Goal: Transaction & Acquisition: Purchase product/service

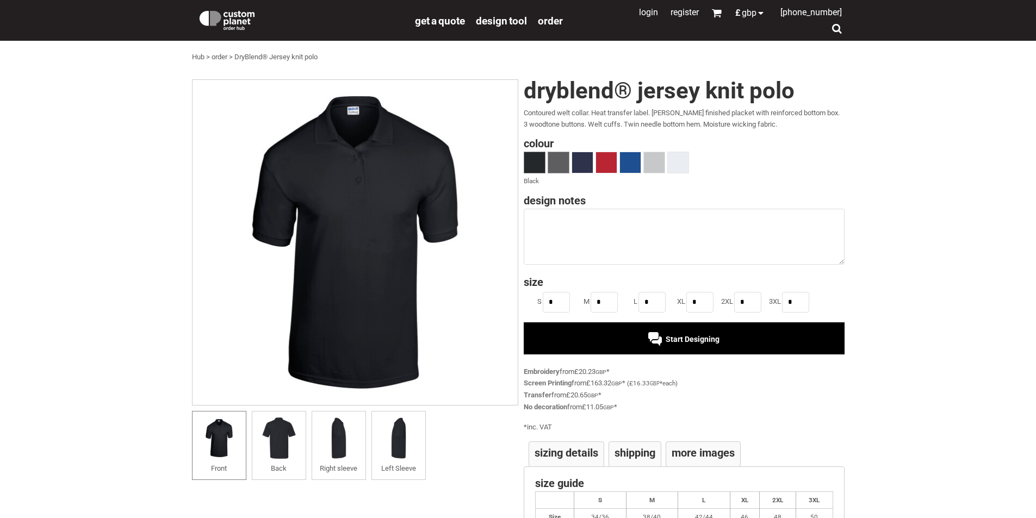
click at [556, 165] on span at bounding box center [558, 162] width 21 height 21
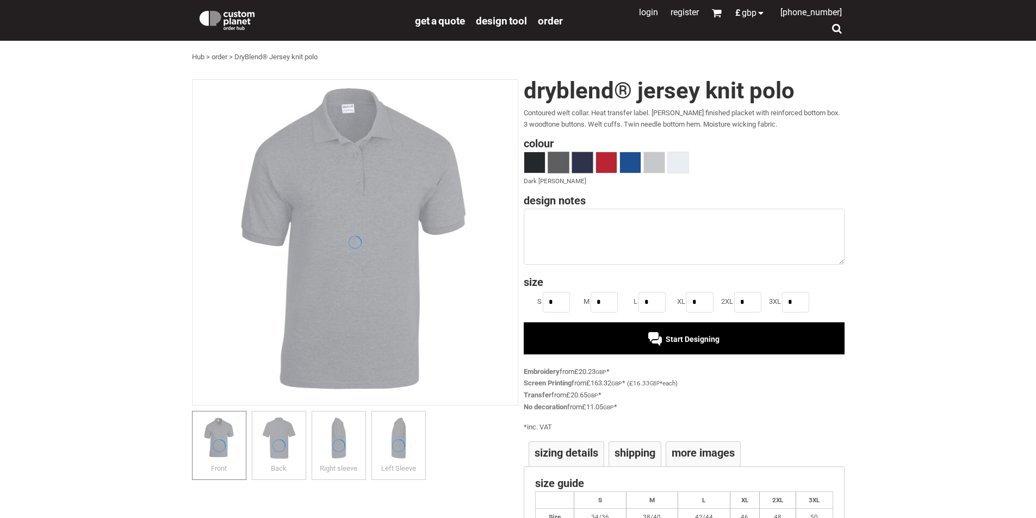
click at [579, 158] on span at bounding box center [582, 162] width 21 height 21
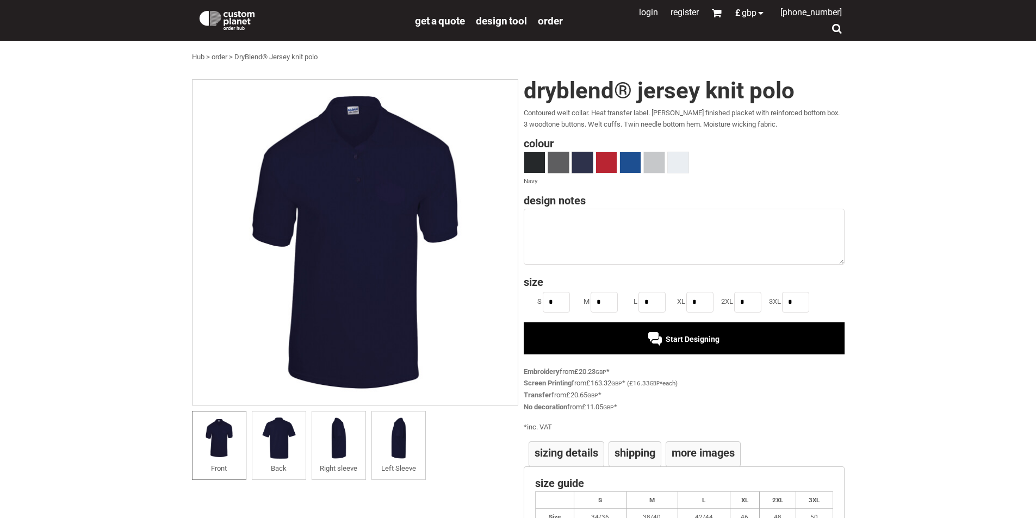
click at [561, 159] on span at bounding box center [558, 162] width 21 height 21
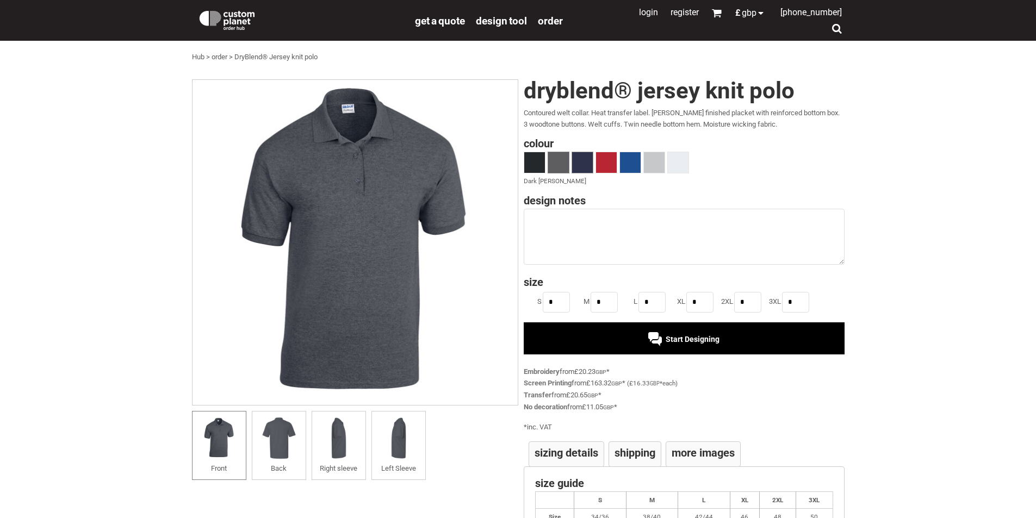
click at [589, 168] on span at bounding box center [582, 162] width 21 height 21
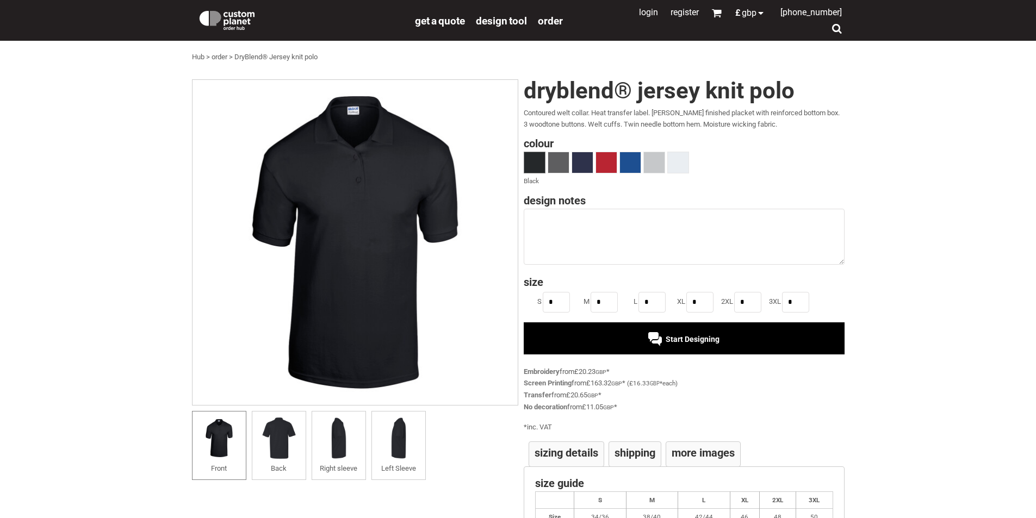
drag, startPoint x: 249, startPoint y: 77, endPoint x: 240, endPoint y: 100, distance: 24.4
click at [243, 92] on div "settings Gildan DryBlend® Jersey knit polo CP_GD040 Created with Raphaël 2.1.2 …" at bounding box center [518, 310] width 653 height 472
click at [580, 158] on span at bounding box center [582, 162] width 21 height 21
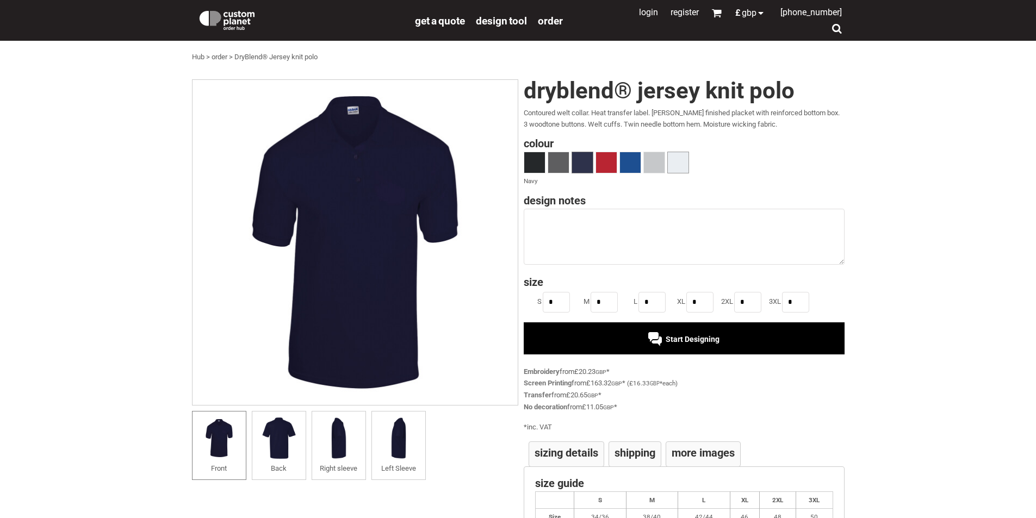
click at [671, 166] on span at bounding box center [678, 162] width 21 height 21
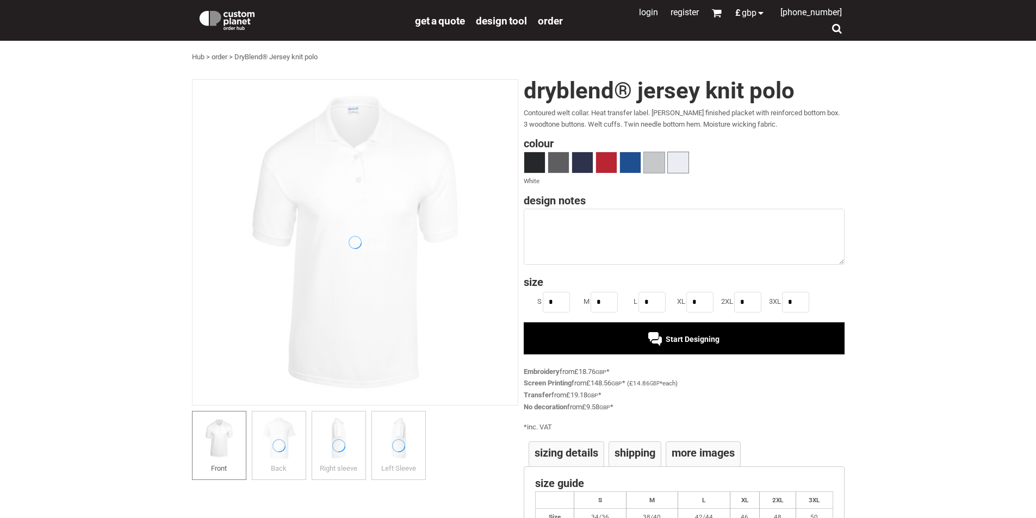
click at [659, 169] on span at bounding box center [654, 162] width 21 height 21
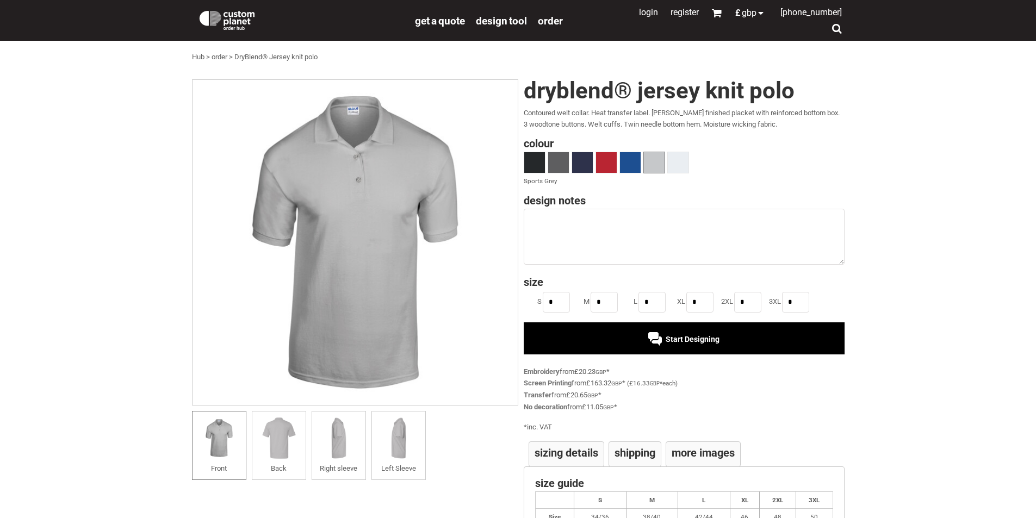
drag, startPoint x: 673, startPoint y: 170, endPoint x: 666, endPoint y: 171, distance: 7.6
click at [672, 170] on span at bounding box center [678, 162] width 21 height 21
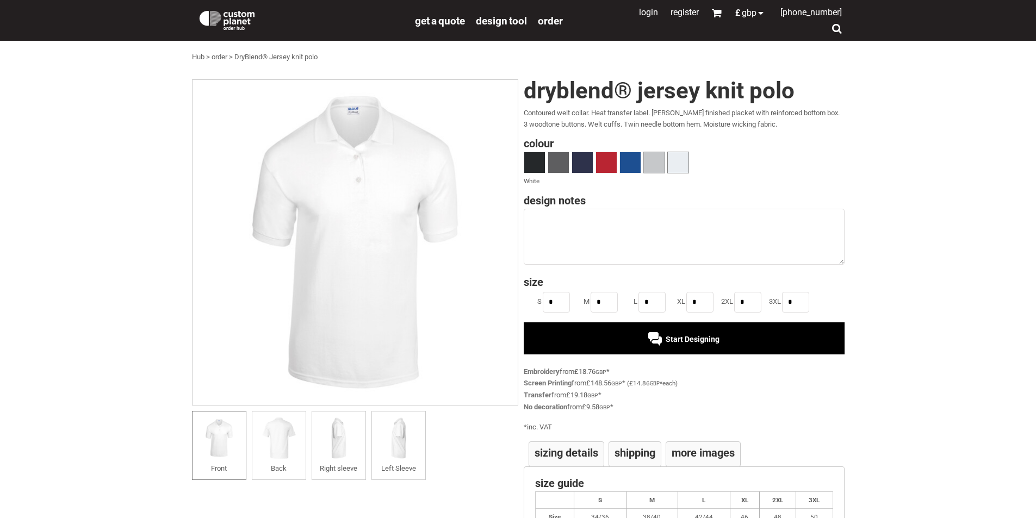
click at [656, 171] on span at bounding box center [654, 162] width 21 height 21
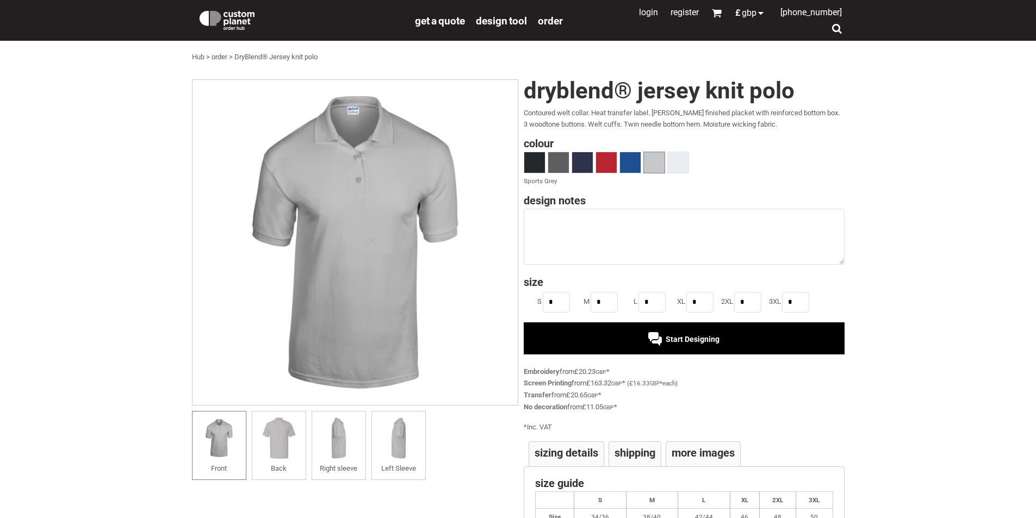
click at [646, 168] on span at bounding box center [654, 162] width 21 height 21
click at [634, 166] on span at bounding box center [630, 162] width 21 height 21
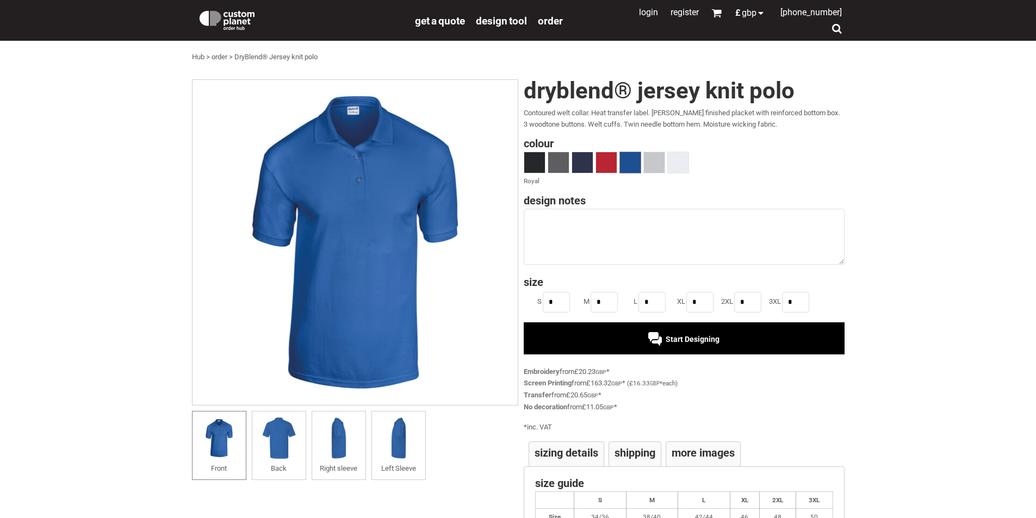
click at [619, 170] on div at bounding box center [684, 164] width 321 height 24
click at [607, 169] on span at bounding box center [606, 162] width 21 height 21
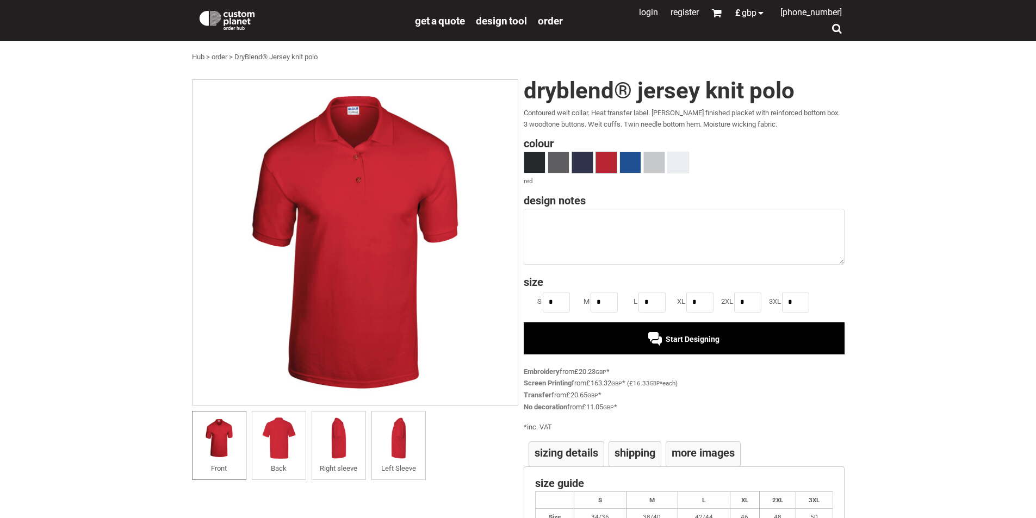
click at [589, 170] on span at bounding box center [582, 162] width 21 height 21
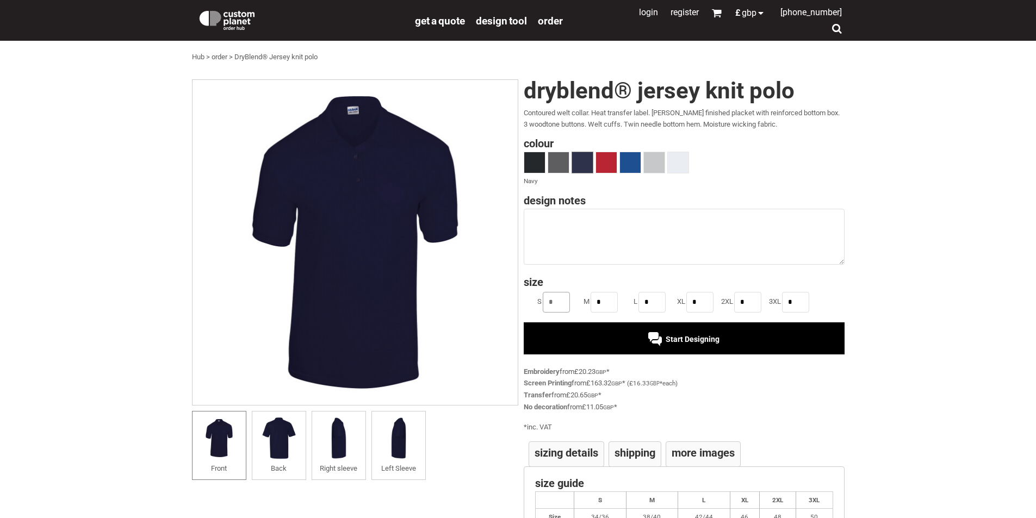
click at [561, 305] on input "*" at bounding box center [556, 302] width 27 height 21
drag, startPoint x: 614, startPoint y: 301, endPoint x: 617, endPoint y: 314, distance: 13.6
click at [615, 305] on input "*" at bounding box center [604, 302] width 27 height 21
click at [554, 302] on input "*" at bounding box center [556, 302] width 27 height 21
type input "*"
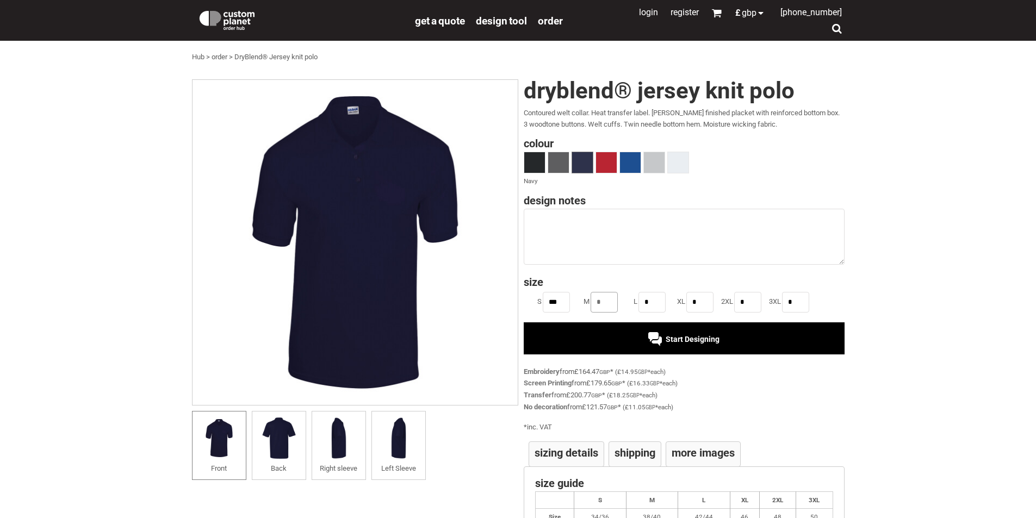
type input "**"
click at [610, 303] on input "*" at bounding box center [604, 302] width 27 height 21
click at [601, 306] on input "***" at bounding box center [604, 302] width 27 height 21
type input "**"
click at [650, 304] on input "*" at bounding box center [652, 302] width 27 height 21
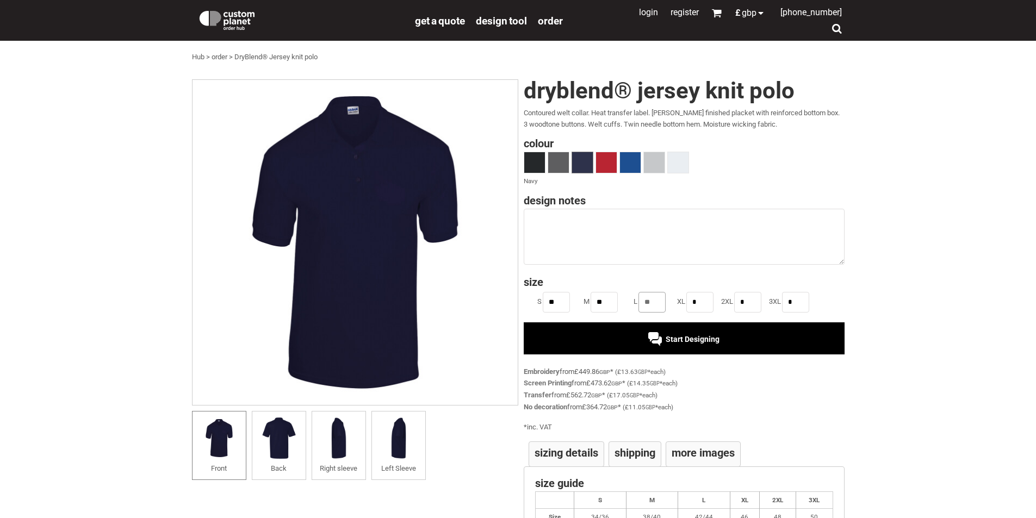
type input "**"
click at [702, 304] on input "*" at bounding box center [700, 302] width 27 height 21
type input "**"
drag, startPoint x: 752, startPoint y: 302, endPoint x: 745, endPoint y: 311, distance: 11.6
click at [751, 304] on input "*" at bounding box center [747, 302] width 27 height 21
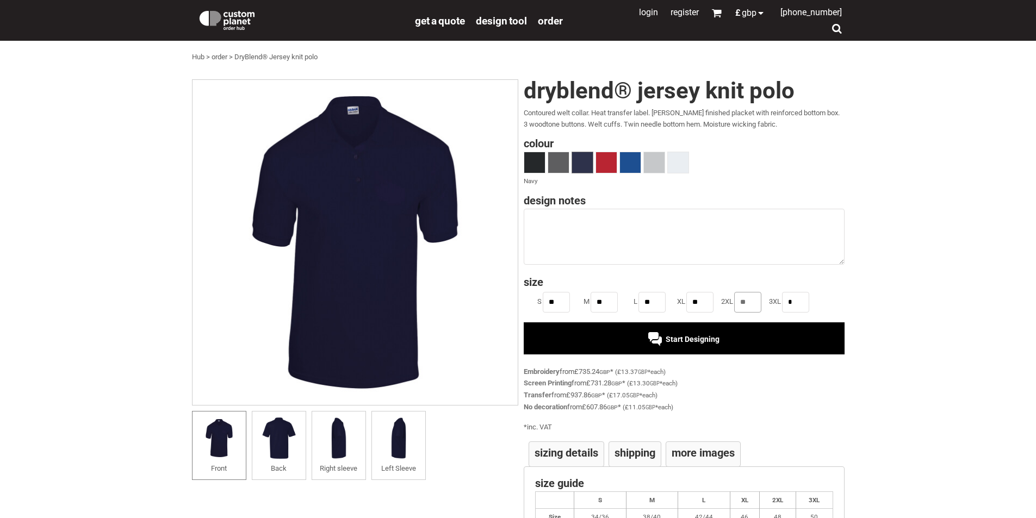
type input "**"
click at [794, 299] on input "*" at bounding box center [795, 302] width 27 height 21
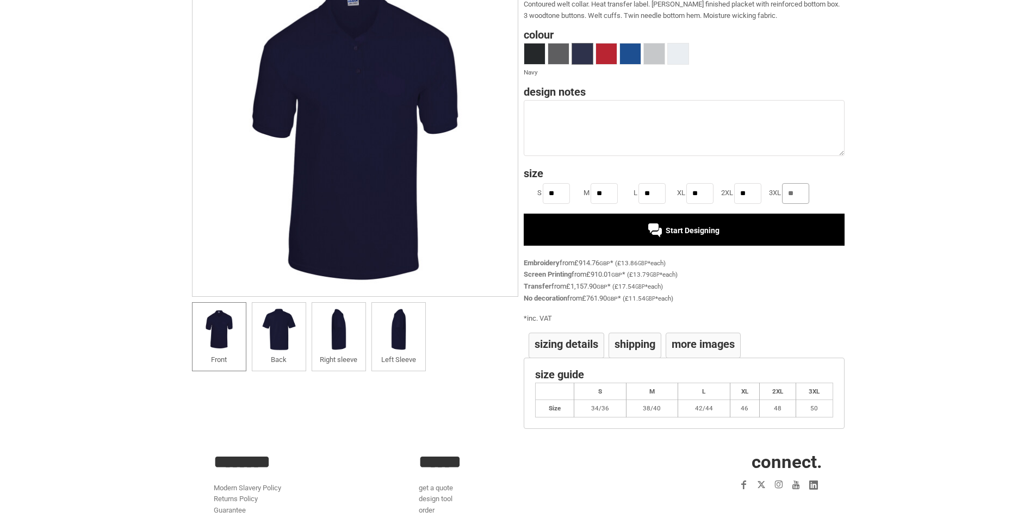
scroll to position [54, 0]
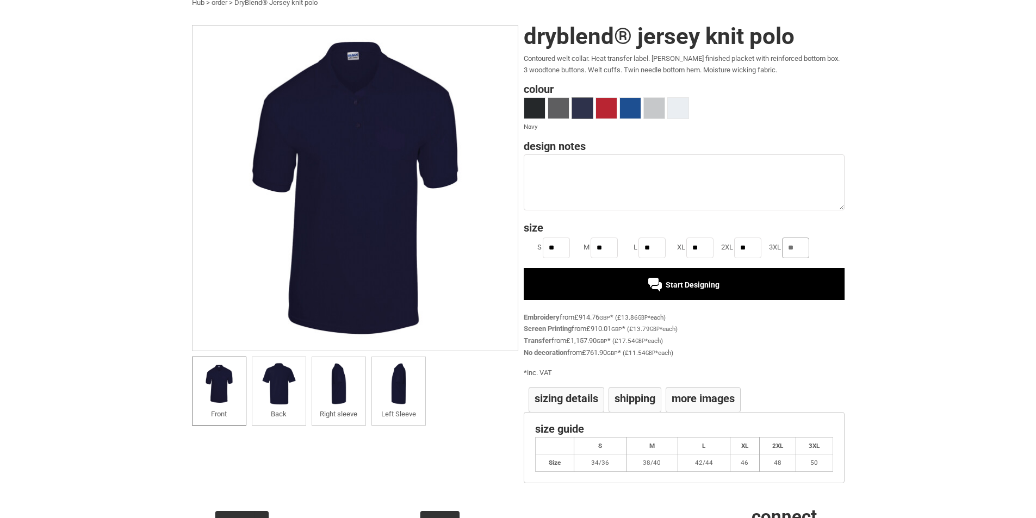
type input "**"
click at [705, 292] on div "Start Designing" at bounding box center [684, 284] width 321 height 32
click at [623, 279] on div "Start Designing" at bounding box center [684, 284] width 321 height 32
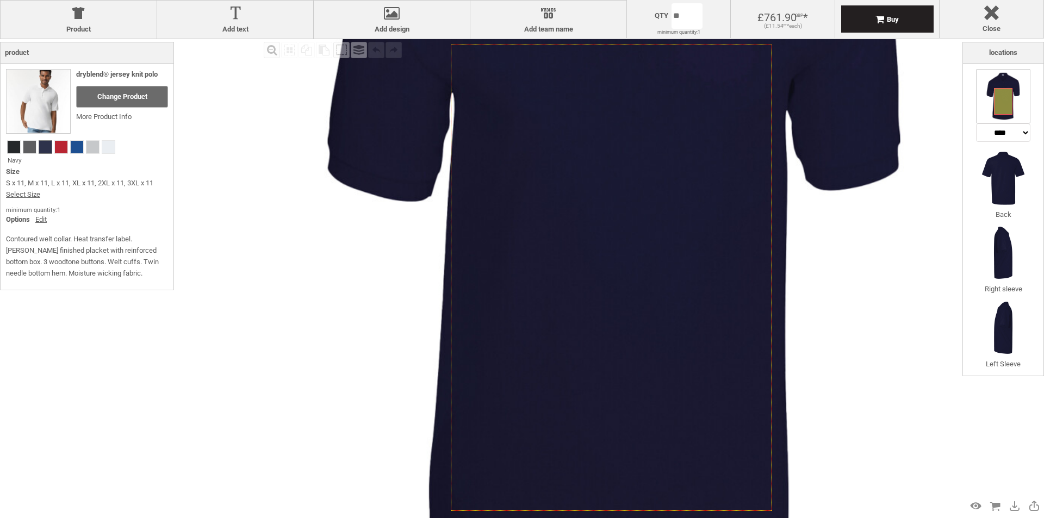
click at [639, 329] on icon "Created with [PERSON_NAME] 2.1.2" at bounding box center [611, 278] width 321 height 467
drag, startPoint x: 614, startPoint y: 322, endPoint x: 590, endPoint y: 330, distance: 25.1
click at [593, 330] on icon "Created with [PERSON_NAME] 2.1.2" at bounding box center [611, 278] width 321 height 467
drag, startPoint x: 587, startPoint y: 329, endPoint x: 690, endPoint y: 291, distance: 110.1
click at [587, 327] on icon "Created with [PERSON_NAME] 2.1.2" at bounding box center [611, 278] width 321 height 467
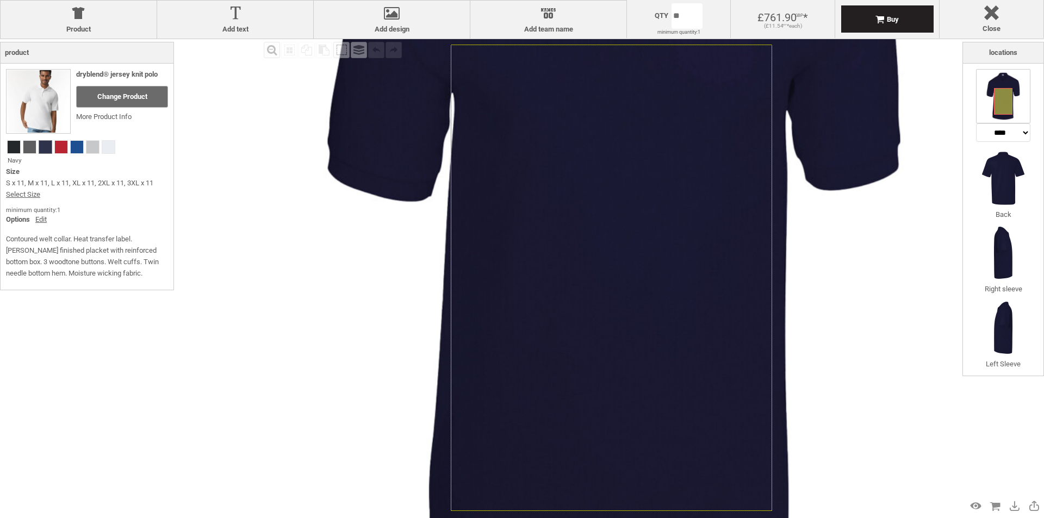
drag, startPoint x: 821, startPoint y: 262, endPoint x: 830, endPoint y: 265, distance: 9.1
click at [826, 264] on img at bounding box center [614, 190] width 906 height 906
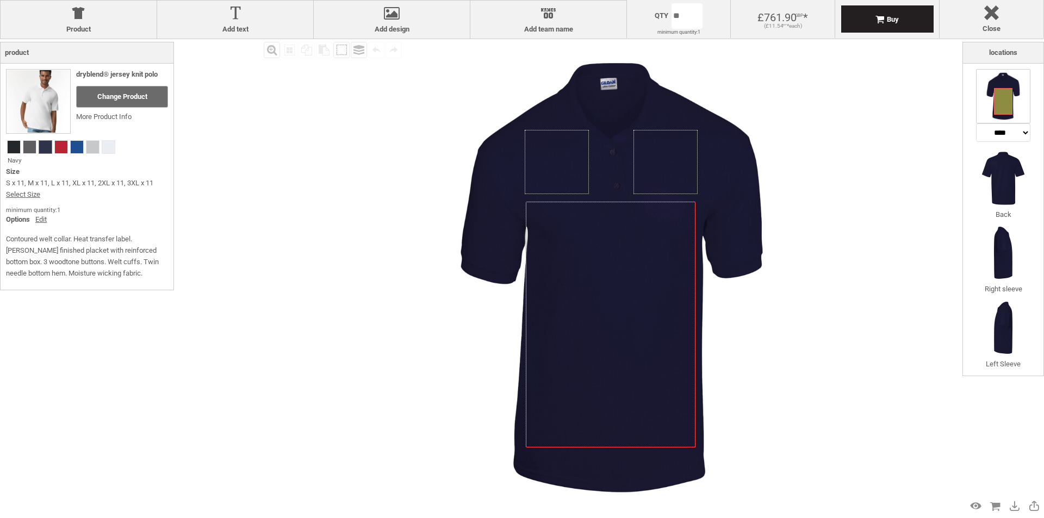
click at [391, 16] on div at bounding box center [391, 15] width 145 height 19
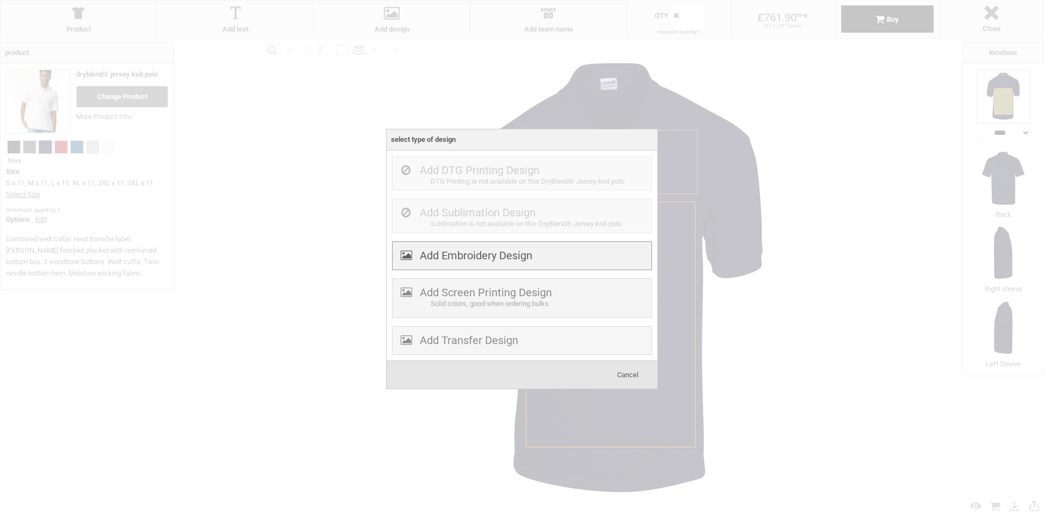
click at [494, 258] on label "Add Embroidery Design" at bounding box center [476, 255] width 113 height 13
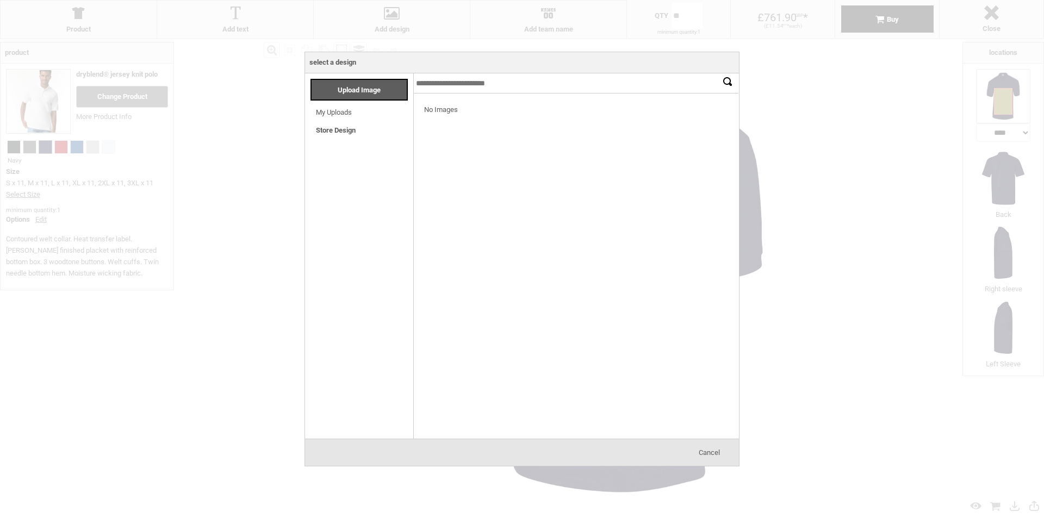
click at [343, 130] on link "Store Design" at bounding box center [336, 130] width 40 height 8
click at [343, 109] on link "My Uploads" at bounding box center [334, 112] width 36 height 8
click at [440, 111] on div "No Images" at bounding box center [576, 110] width 326 height 33
click at [368, 89] on span "Upload Image" at bounding box center [359, 90] width 43 height 8
click at [375, 87] on span "Upload Image" at bounding box center [359, 90] width 43 height 8
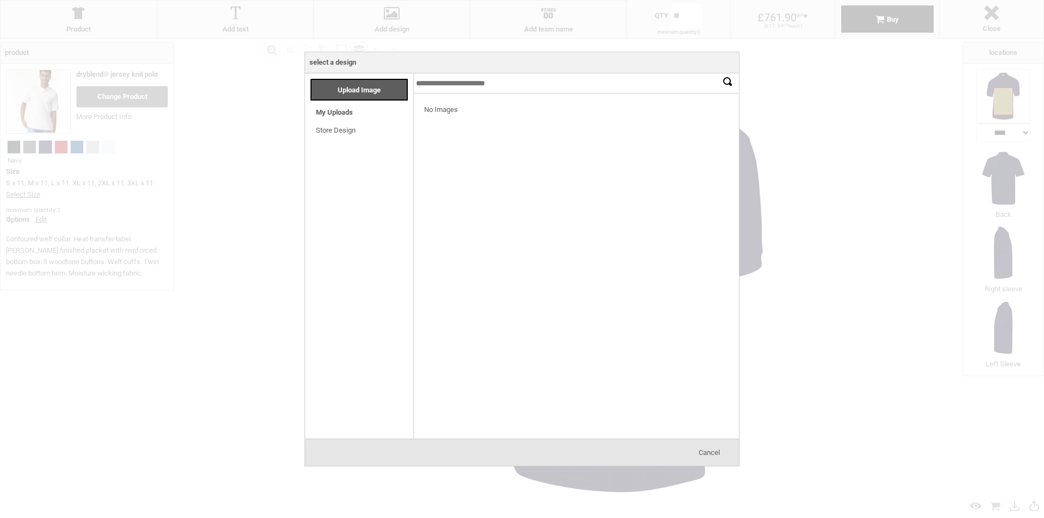
click at [579, 46] on div at bounding box center [522, 259] width 1044 height 518
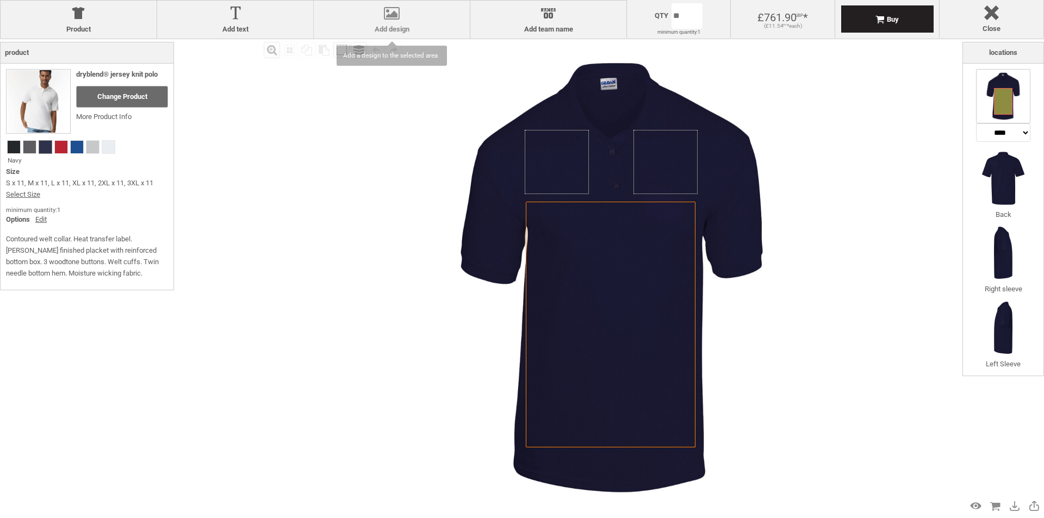
click at [388, 19] on div at bounding box center [391, 15] width 145 height 19
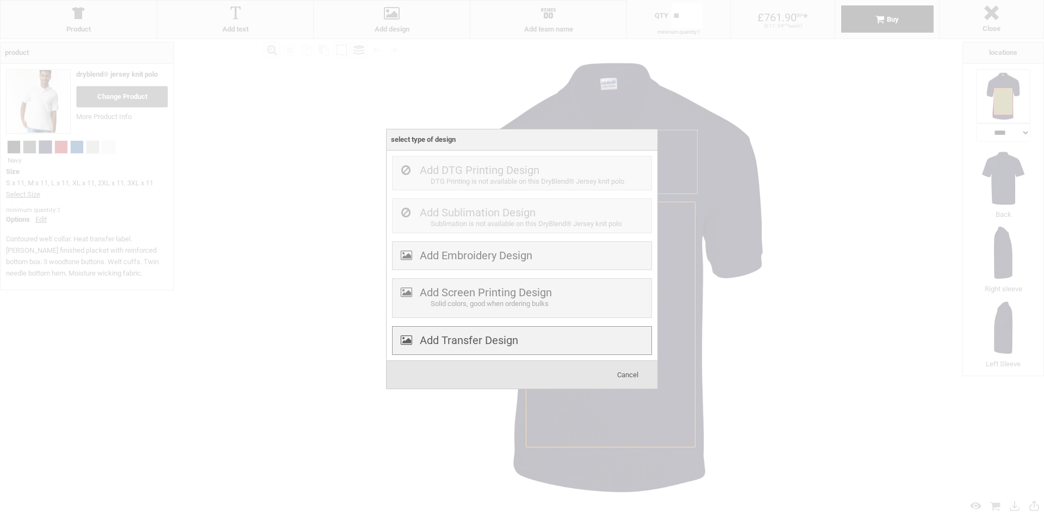
click at [520, 340] on div "Add Transfer Design" at bounding box center [522, 340] width 260 height 29
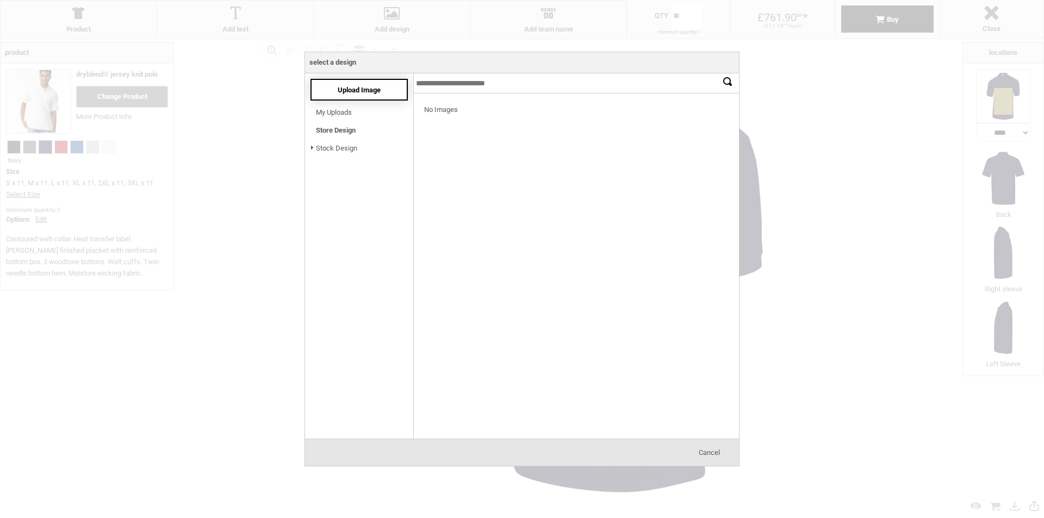
click at [370, 96] on div "Upload Image" at bounding box center [359, 90] width 97 height 22
click at [354, 91] on span "Upload Image" at bounding box center [359, 90] width 43 height 8
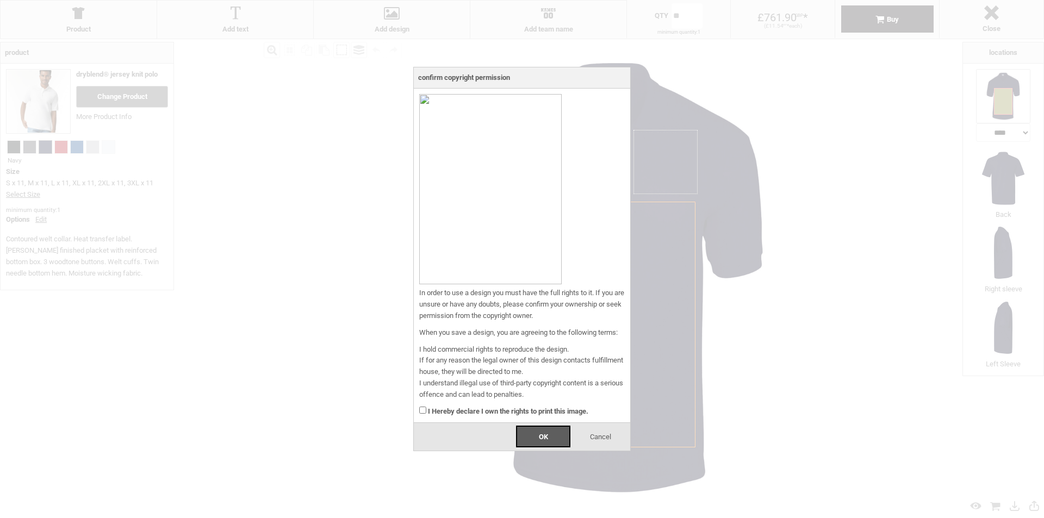
click at [616, 438] on div "Cancel" at bounding box center [600, 437] width 54 height 22
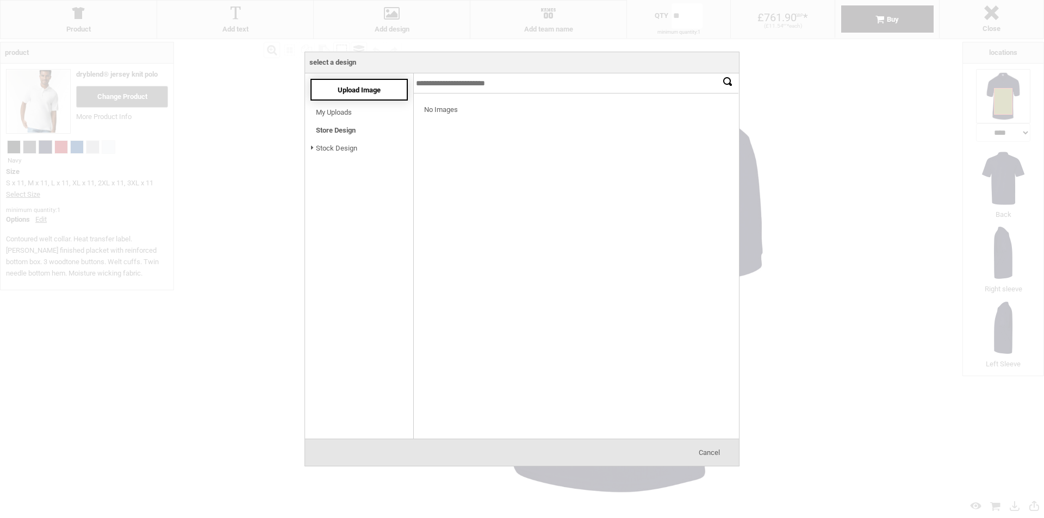
click at [341, 95] on div "Upload Image" at bounding box center [359, 90] width 97 height 22
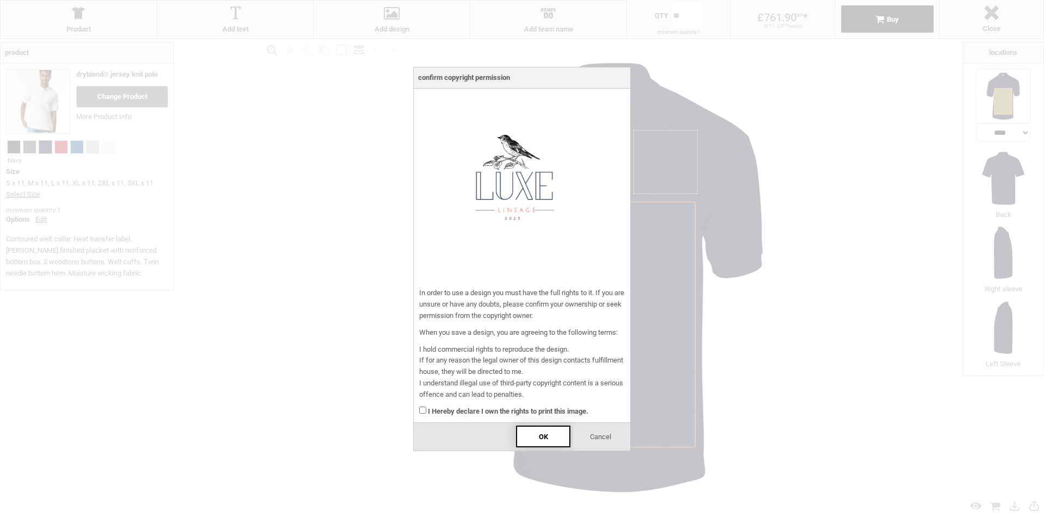
click at [534, 435] on div "OK" at bounding box center [543, 437] width 54 height 22
click at [425, 406] on div "I Hereby declare I own the rights to print this image." at bounding box center [522, 409] width 206 height 17
click at [549, 438] on div "OK" at bounding box center [543, 437] width 54 height 22
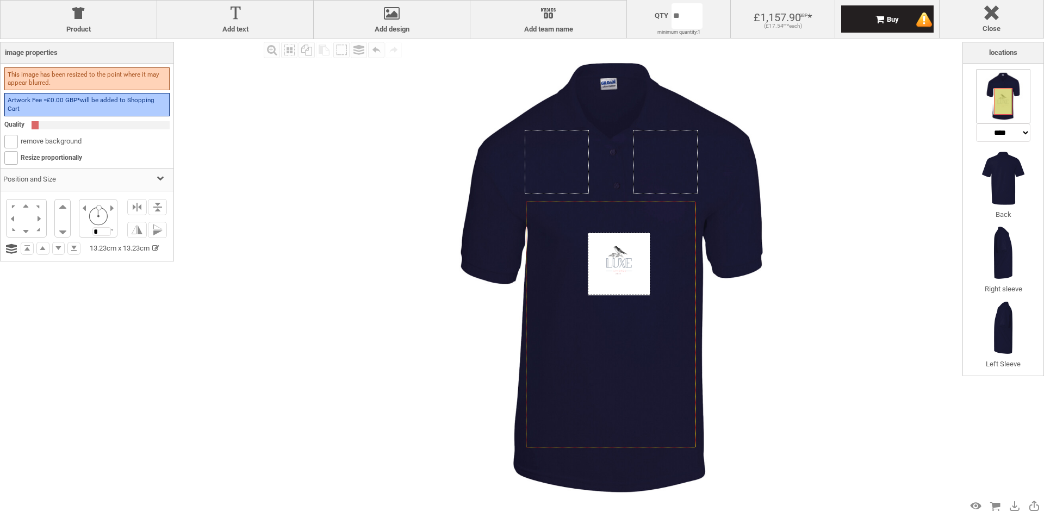
drag, startPoint x: 613, startPoint y: 240, endPoint x: 614, endPoint y: 269, distance: 28.3
click at [619, 267] on div at bounding box center [619, 264] width 63 height 63
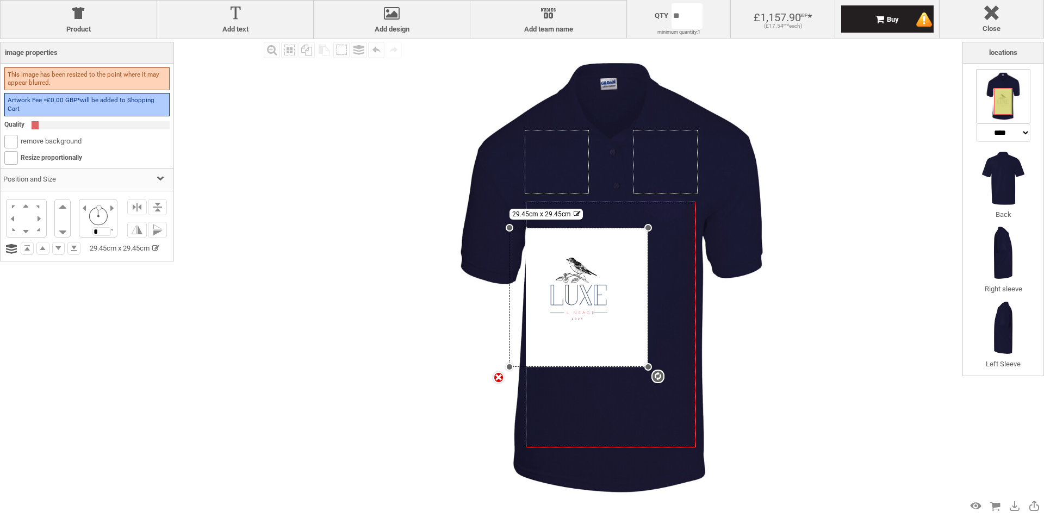
drag, startPoint x: 588, startPoint y: 288, endPoint x: 549, endPoint y: 356, distance: 78.2
click at [542, 367] on div "settings 29.45cm x 29.45cm" at bounding box center [579, 297] width 139 height 139
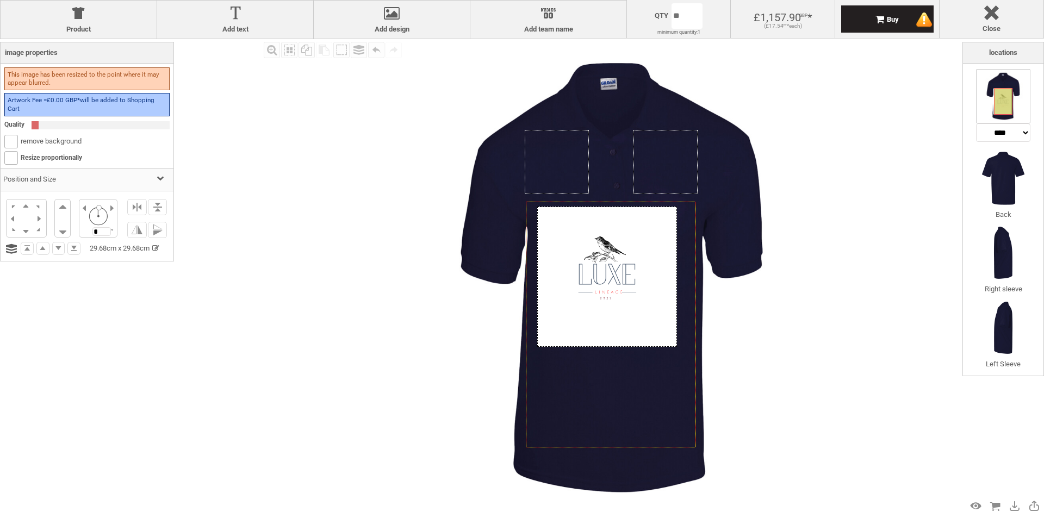
drag, startPoint x: 607, startPoint y: 297, endPoint x: 635, endPoint y: 275, distance: 35.3
click at [635, 275] on div at bounding box center [607, 277] width 140 height 140
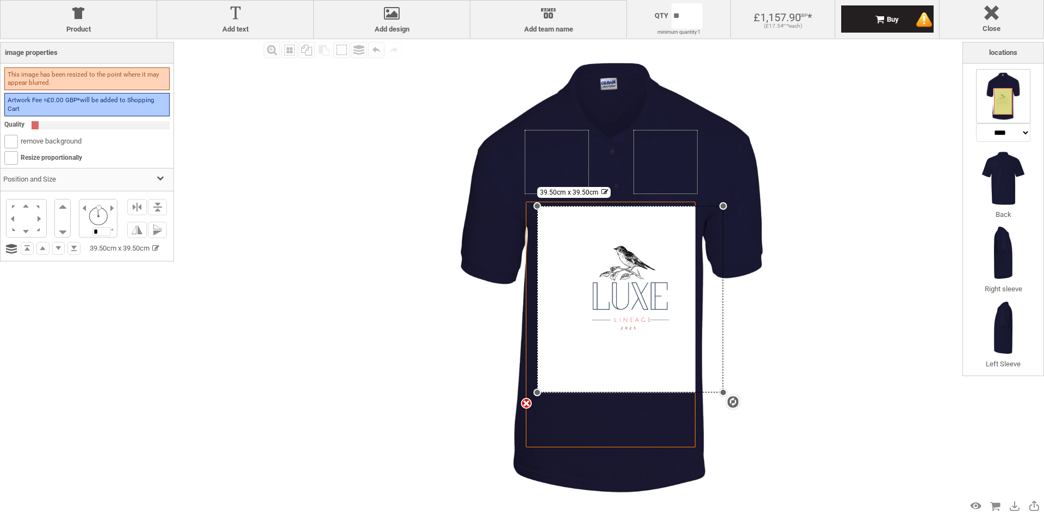
drag, startPoint x: 679, startPoint y: 345, endPoint x: 622, endPoint y: 365, distance: 59.9
click at [689, 393] on div "settings 39.50cm x 39.50cm" at bounding box center [630, 299] width 186 height 187
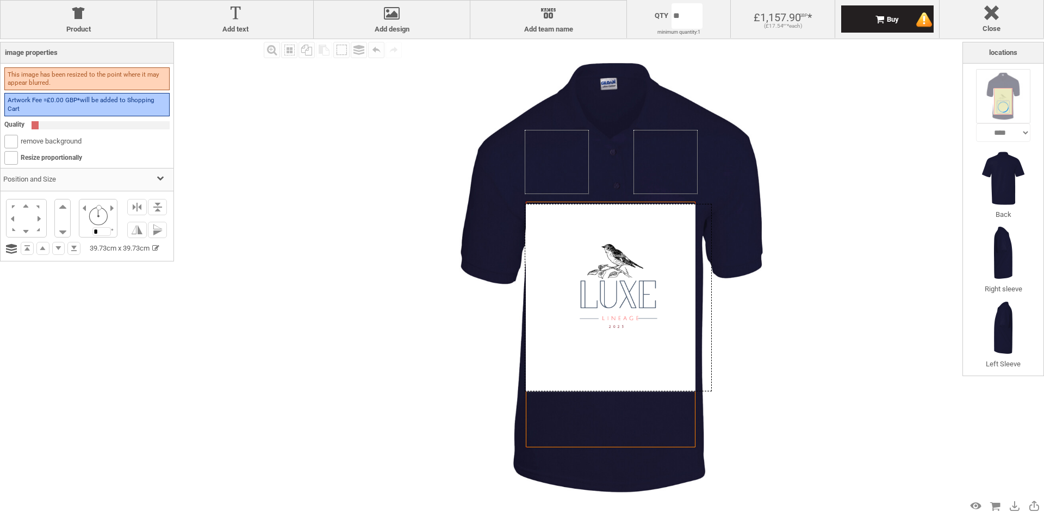
drag, startPoint x: 623, startPoint y: 361, endPoint x: 609, endPoint y: 361, distance: 14.2
click at [610, 358] on div at bounding box center [618, 298] width 187 height 188
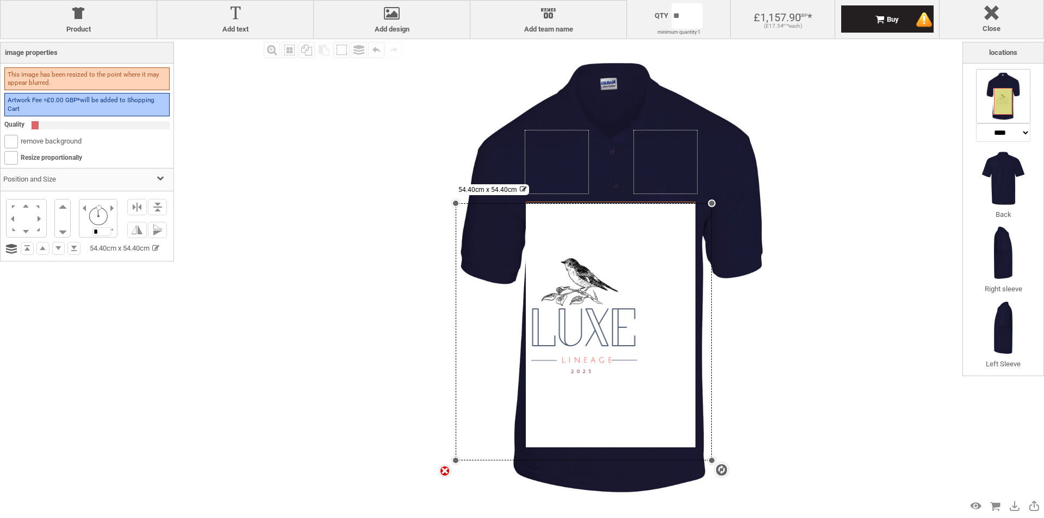
drag, startPoint x: 524, startPoint y: 392, endPoint x: 549, endPoint y: 405, distance: 28.5
click at [531, 457] on div "settings 54.40cm x 54.40cm" at bounding box center [584, 331] width 256 height 257
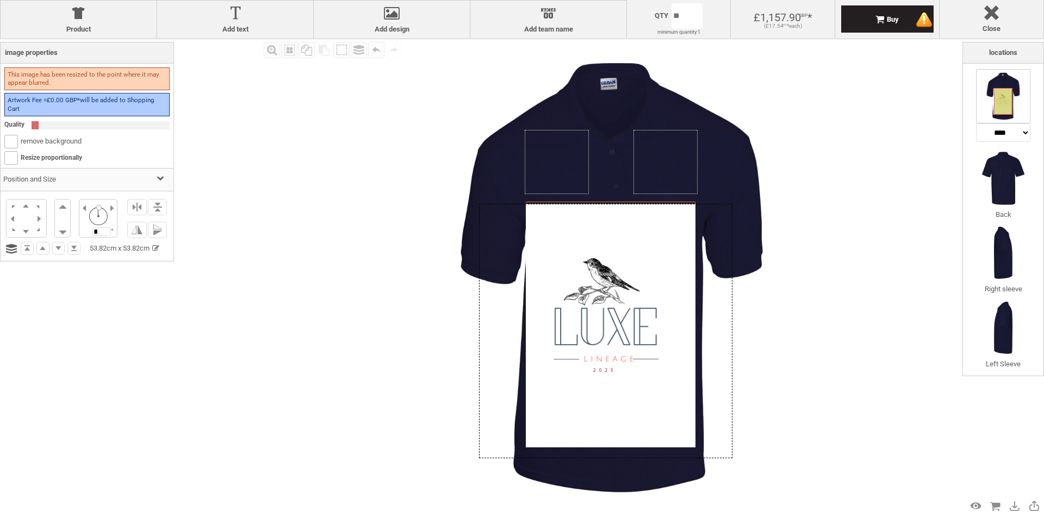
drag, startPoint x: 568, startPoint y: 389, endPoint x: 588, endPoint y: 389, distance: 19.6
click at [588, 389] on div at bounding box center [606, 331] width 254 height 255
click at [780, 347] on img at bounding box center [612, 278] width 478 height 478
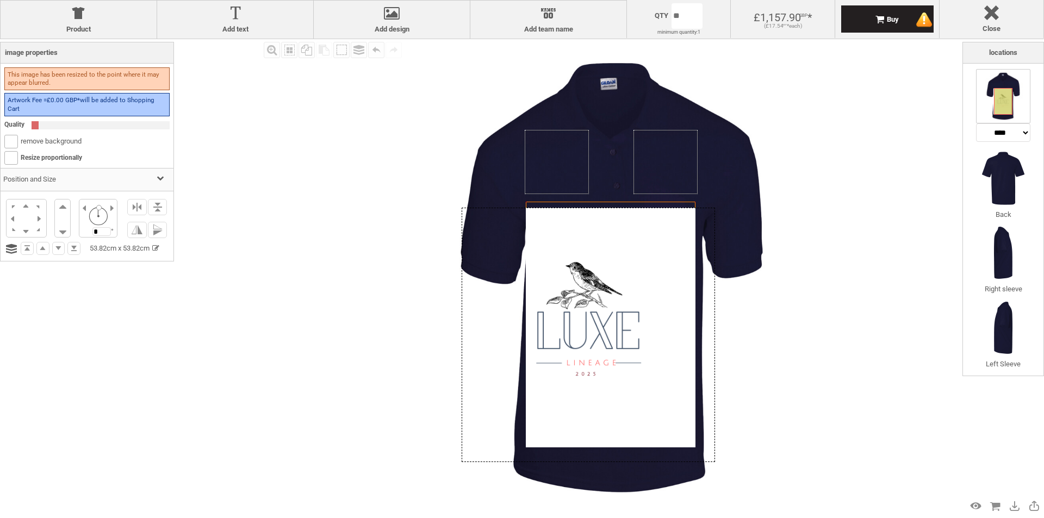
drag, startPoint x: 608, startPoint y: 390, endPoint x: 570, endPoint y: 397, distance: 38.6
click at [569, 398] on div at bounding box center [589, 335] width 254 height 255
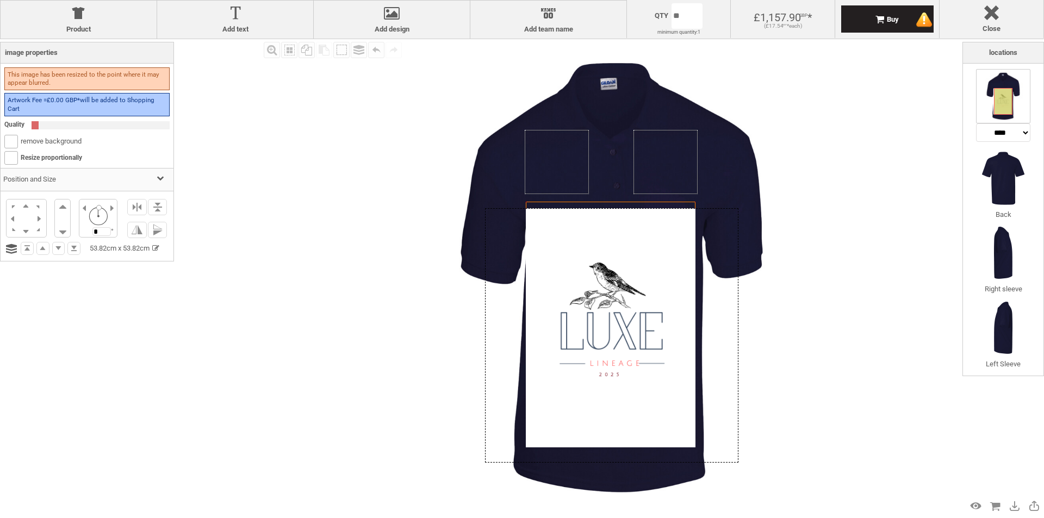
drag, startPoint x: 564, startPoint y: 391, endPoint x: 609, endPoint y: 388, distance: 44.7
click at [609, 388] on div at bounding box center [612, 335] width 254 height 255
click at [644, 169] on icon "Created with [PERSON_NAME] 2.1.2" at bounding box center [666, 162] width 65 height 65
select select "*******"
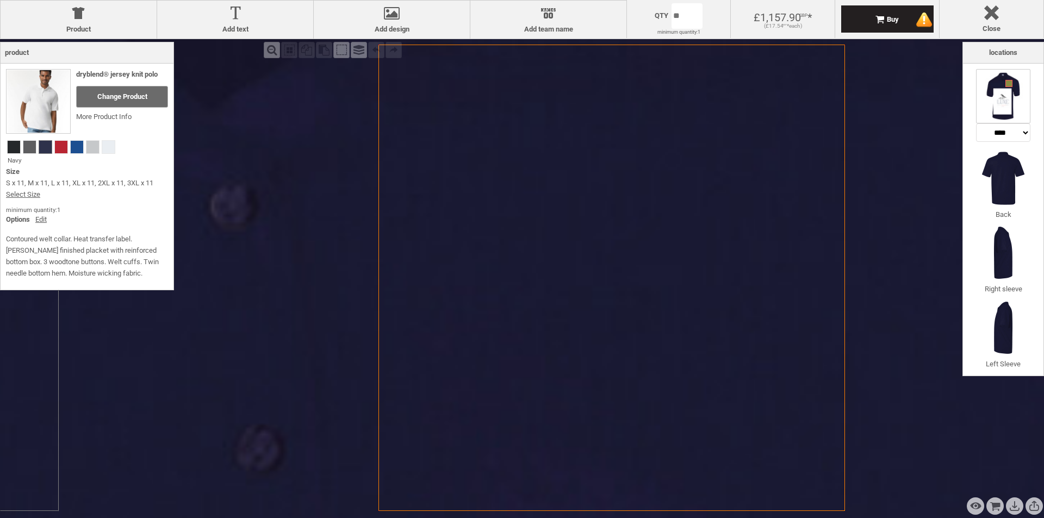
click at [644, 170] on icon "Created with [PERSON_NAME] 2.1.2" at bounding box center [612, 278] width 467 height 467
click at [639, 187] on icon "Created with [PERSON_NAME] 2.1.2" at bounding box center [612, 278] width 467 height 467
click at [634, 188] on icon "Created with [PERSON_NAME] 2.1.2" at bounding box center [612, 278] width 467 height 467
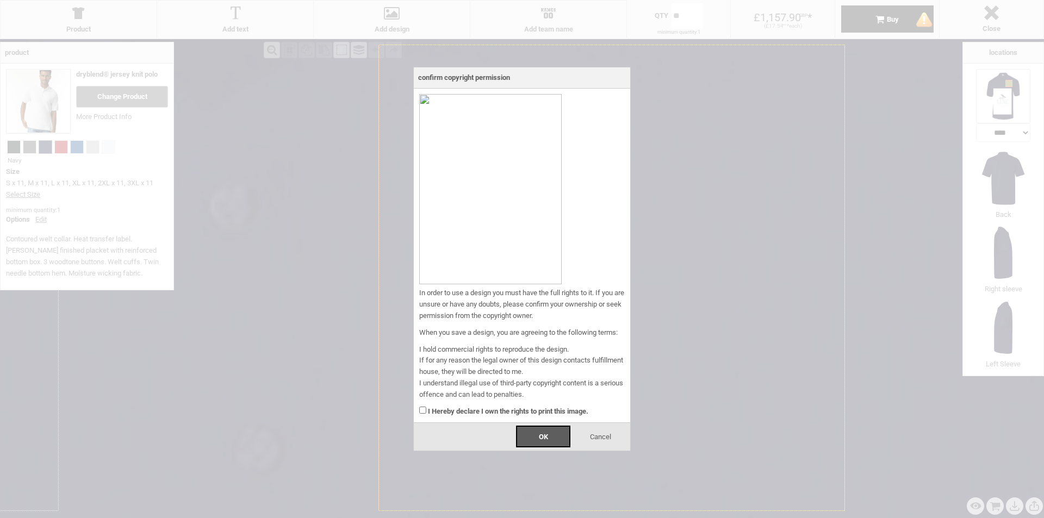
click at [590, 428] on div "Cancel" at bounding box center [600, 437] width 54 height 22
drag, startPoint x: 446, startPoint y: 406, endPoint x: 485, endPoint y: 423, distance: 42.4
click at [446, 410] on div "I Hereby declare I own the rights to print this image." at bounding box center [522, 409] width 206 height 17
drag, startPoint x: 477, startPoint y: 417, endPoint x: 475, endPoint y: 410, distance: 7.8
click at [475, 410] on div "In order to use a design you must have the full rights to it. If you are unsure…" at bounding box center [522, 256] width 217 height 335
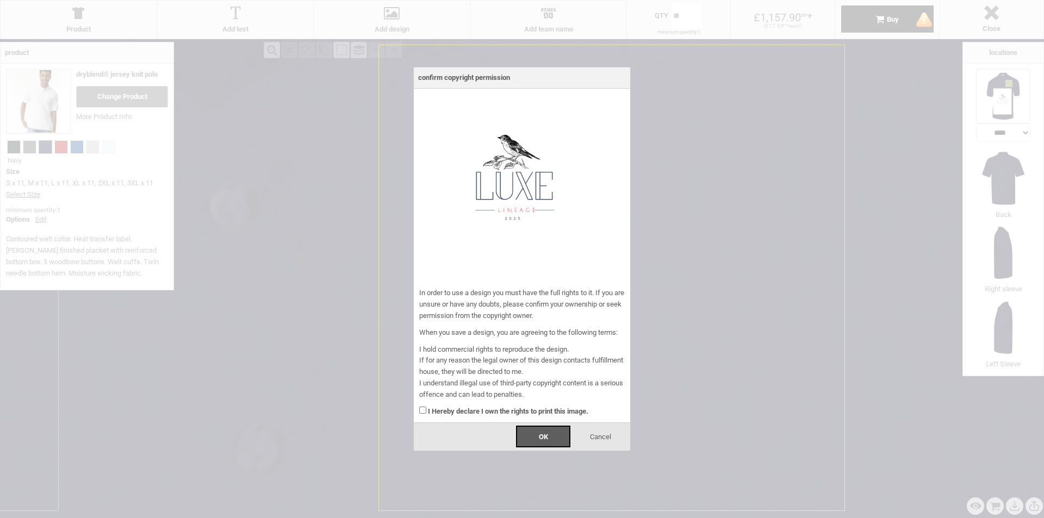
drag, startPoint x: 478, startPoint y: 410, endPoint x: 486, endPoint y: 413, distance: 8.8
click at [484, 412] on strong "I Hereby declare I own the rights to print this image." at bounding box center [508, 411] width 160 height 8
click at [425, 406] on div "I Hereby declare I own the rights to print this image." at bounding box center [522, 409] width 206 height 17
click at [556, 438] on div "OK" at bounding box center [543, 437] width 54 height 22
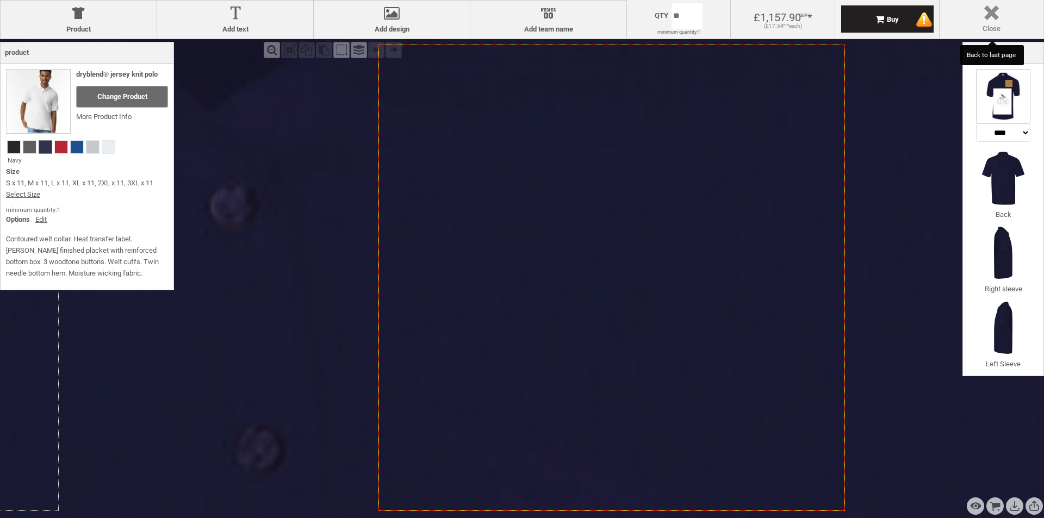
drag, startPoint x: 968, startPoint y: 29, endPoint x: 962, endPoint y: 29, distance: 5.5
click at [967, 29] on label "Close" at bounding box center [991, 28] width 93 height 9
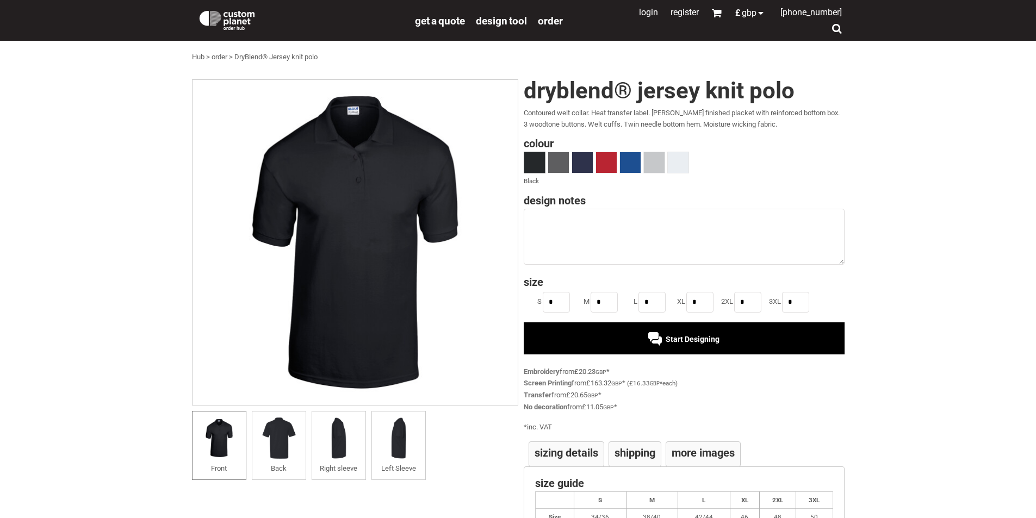
drag, startPoint x: 573, startPoint y: 351, endPoint x: 558, endPoint y: 310, distance: 43.5
click at [561, 313] on div "DryBlend® Jersey knit polo Contoured welt collar. Heat transfer label. Clean fi…" at bounding box center [681, 312] width 326 height 467
click at [556, 307] on input "*" at bounding box center [556, 302] width 27 height 21
drag, startPoint x: 556, startPoint y: 305, endPoint x: 551, endPoint y: 310, distance: 6.6
click at [551, 310] on input "*" at bounding box center [556, 302] width 27 height 21
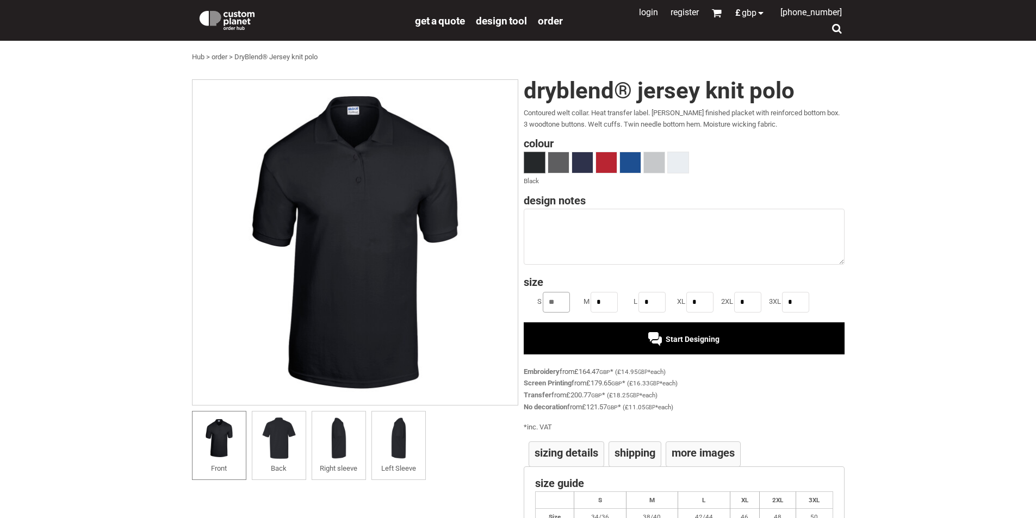
type input "*"
type input "**"
click at [610, 300] on input "*" at bounding box center [604, 302] width 27 height 21
type input "**"
click at [648, 300] on input "*" at bounding box center [652, 302] width 27 height 21
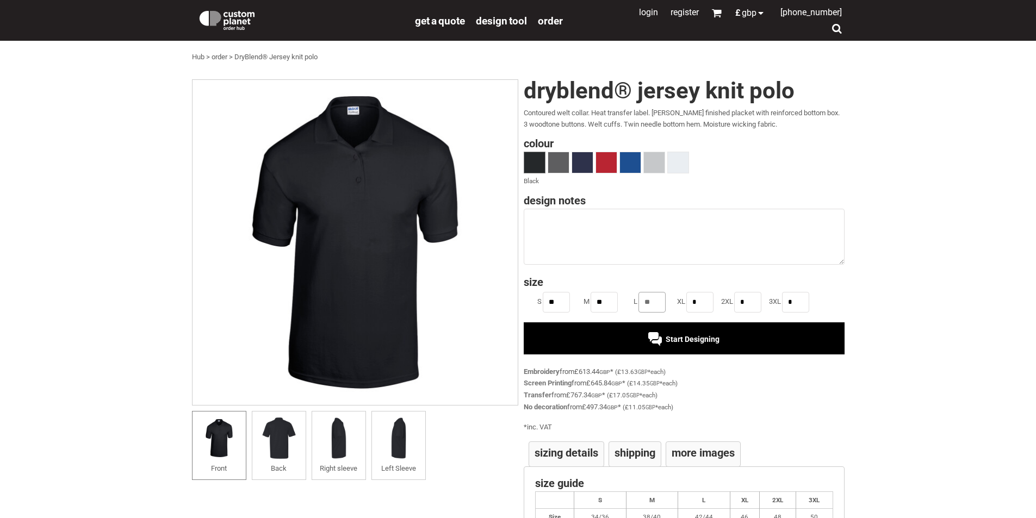
type input "**"
click at [701, 300] on input "*" at bounding box center [700, 302] width 27 height 21
type input "**"
drag, startPoint x: 764, startPoint y: 297, endPoint x: 752, endPoint y: 297, distance: 12.5
click at [761, 297] on ul "S ** M ** L ** XL ** 2XL * 3XL *" at bounding box center [684, 302] width 321 height 24
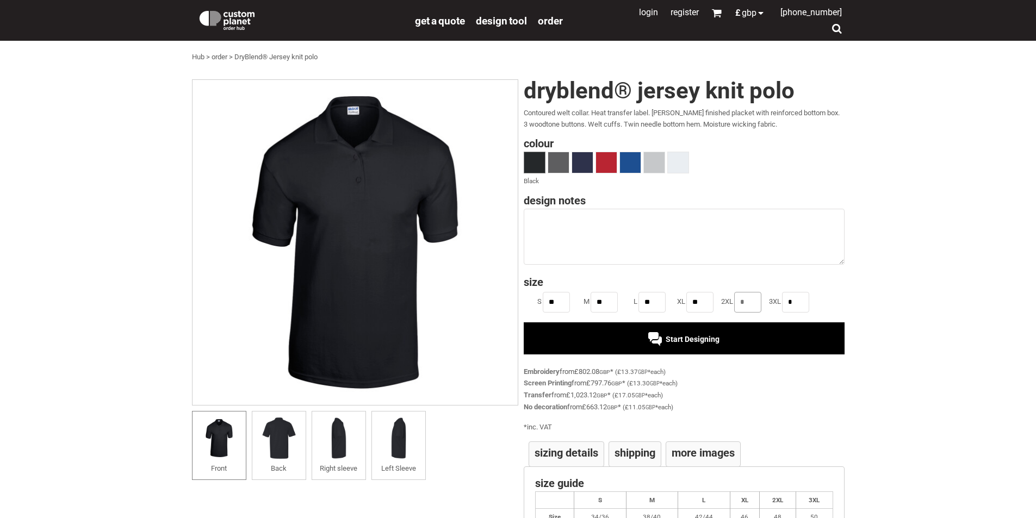
click at [746, 297] on input "*" at bounding box center [747, 302] width 27 height 21
type input "**"
click at [794, 300] on input "*" at bounding box center [795, 302] width 27 height 21
type input "**"
click at [775, 337] on div "Start Designing" at bounding box center [684, 339] width 321 height 32
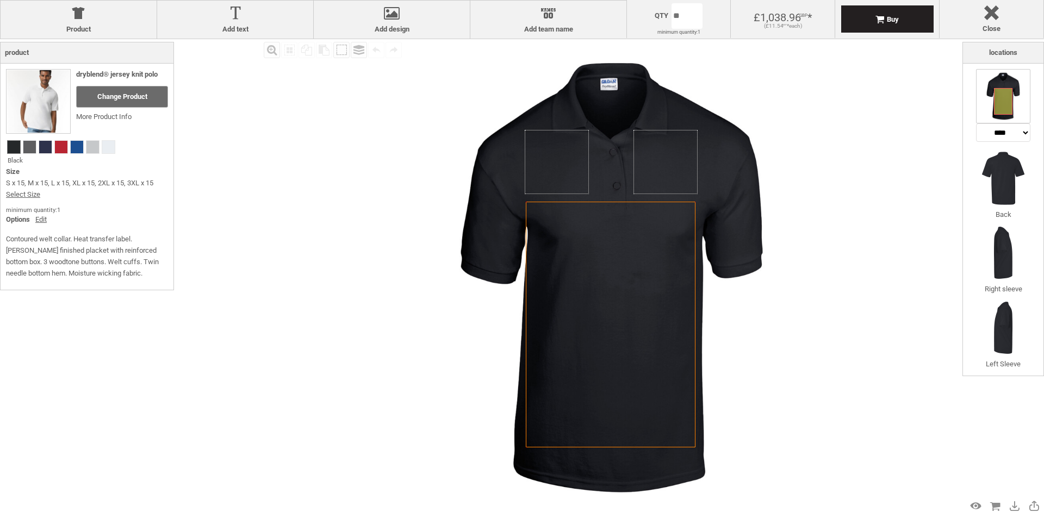
click at [647, 175] on icon "Created with [PERSON_NAME] 2.1.2" at bounding box center [666, 162] width 65 height 65
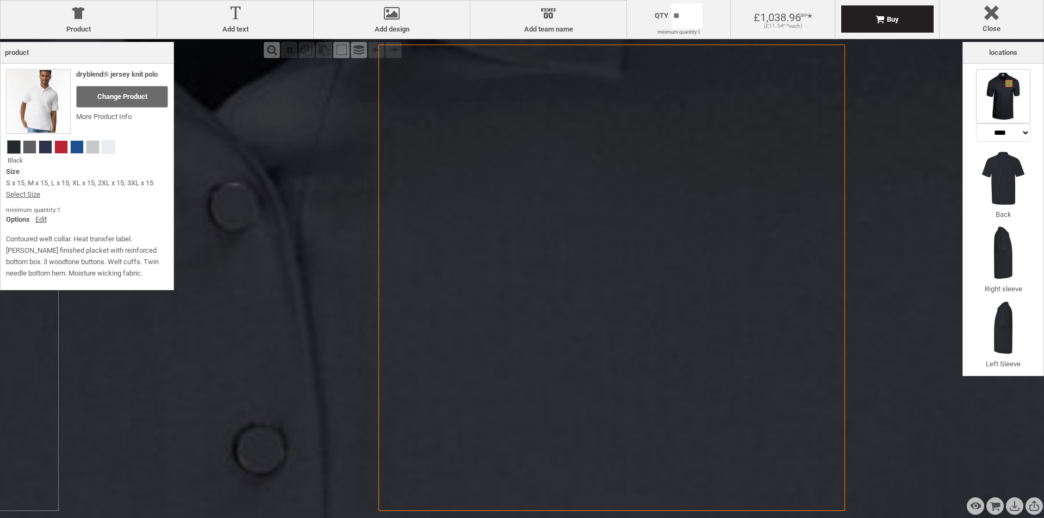
click at [645, 183] on icon "Created with [PERSON_NAME] 2.1.2" at bounding box center [612, 278] width 467 height 467
click at [645, 184] on icon "Created with [PERSON_NAME] 2.1.2" at bounding box center [612, 278] width 467 height 467
click at [975, 132] on div "**********" at bounding box center [1003, 220] width 81 height 312
click at [1017, 112] on img at bounding box center [1003, 96] width 54 height 54
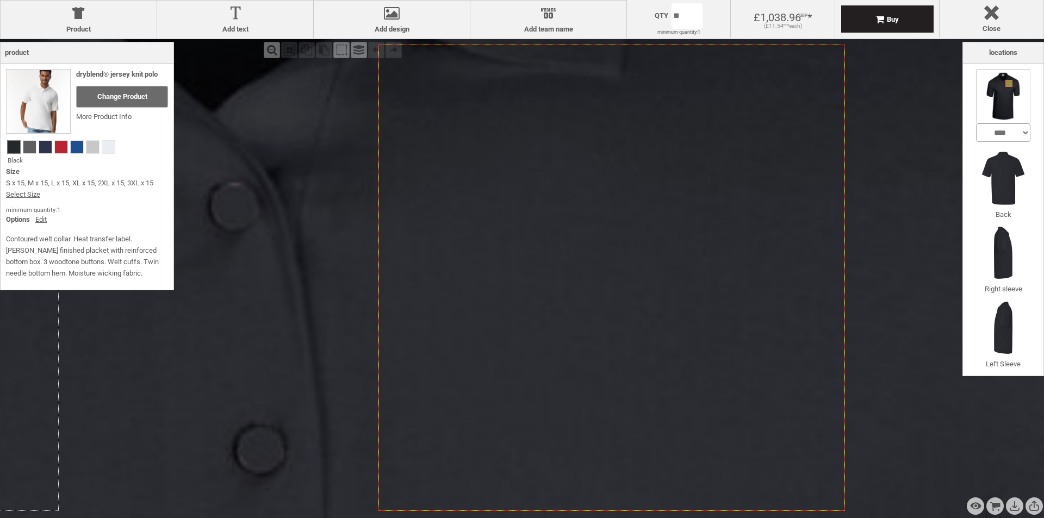
click at [993, 139] on select "**********" at bounding box center [1003, 132] width 54 height 18
click at [976, 123] on select "**********" at bounding box center [1003, 132] width 54 height 18
click at [994, 98] on img at bounding box center [1003, 96] width 54 height 54
click at [1012, 129] on select "**********" at bounding box center [1003, 132] width 54 height 18
click at [976, 123] on select "**********" at bounding box center [1003, 132] width 54 height 18
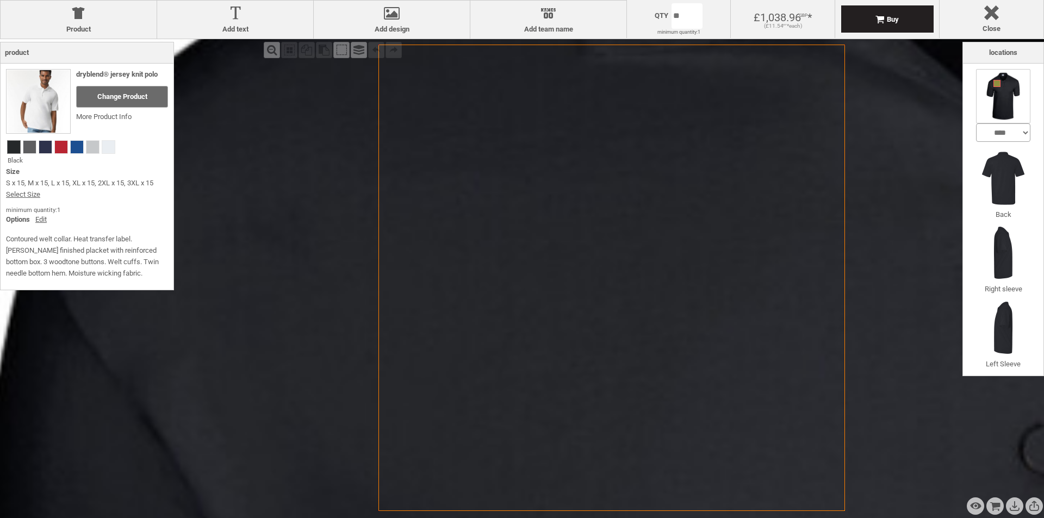
click at [1001, 133] on select "**********" at bounding box center [1003, 132] width 54 height 18
click at [976, 123] on select "**********" at bounding box center [1003, 132] width 54 height 18
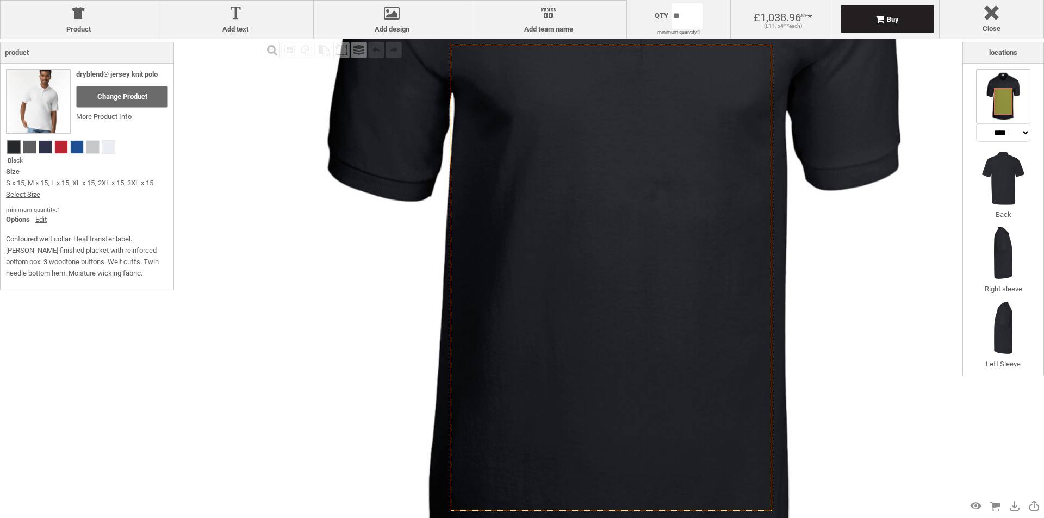
click at [1008, 109] on div at bounding box center [1003, 101] width 18 height 27
click at [1011, 132] on select "**********" at bounding box center [1003, 132] width 54 height 18
click at [976, 123] on select "**********" at bounding box center [1003, 132] width 54 height 18
click at [1005, 133] on select "**********" at bounding box center [1003, 132] width 54 height 18
click at [976, 123] on select "**********" at bounding box center [1003, 132] width 54 height 18
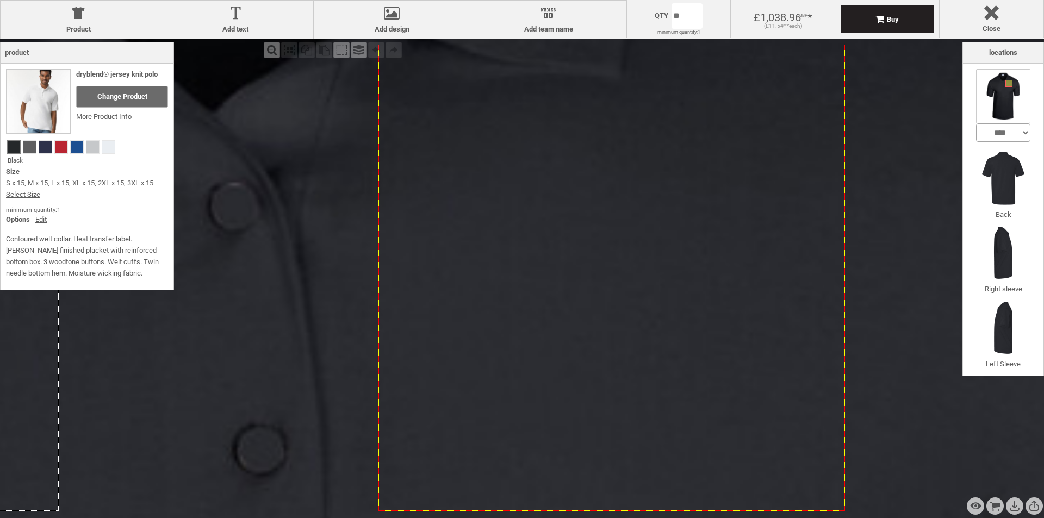
click at [722, 173] on icon "Created with [PERSON_NAME] 2.1.2" at bounding box center [612, 278] width 467 height 467
click at [724, 175] on icon "Created with [PERSON_NAME] 2.1.2" at bounding box center [612, 278] width 467 height 467
click at [720, 176] on icon "Created with [PERSON_NAME] 2.1.2" at bounding box center [612, 278] width 467 height 467
click at [706, 181] on icon "Created with [PERSON_NAME] 2.1.2" at bounding box center [612, 278] width 467 height 467
click at [702, 183] on icon "Created with [PERSON_NAME] 2.1.2" at bounding box center [612, 278] width 467 height 467
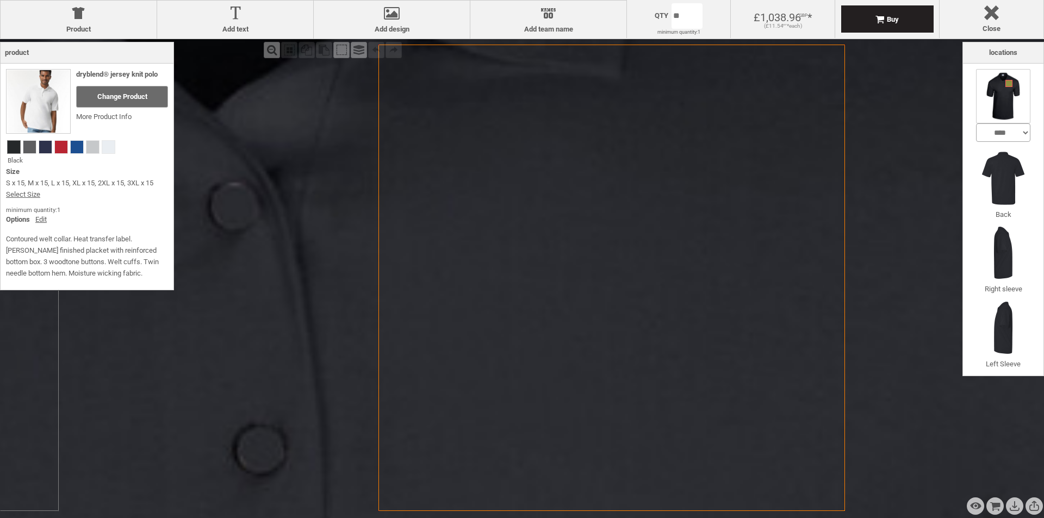
click at [702, 184] on icon "Created with [PERSON_NAME] 2.1.2" at bounding box center [612, 278] width 467 height 467
click at [703, 185] on icon "Created with [PERSON_NAME] 2.1.2" at bounding box center [612, 278] width 467 height 467
click at [1004, 194] on img at bounding box center [1003, 178] width 54 height 54
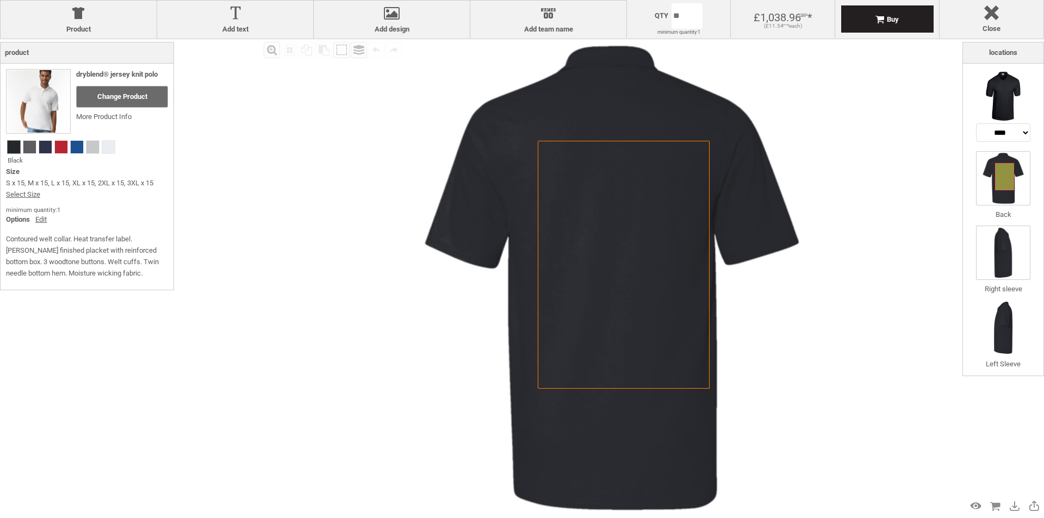
click at [1005, 245] on img at bounding box center [1003, 253] width 54 height 54
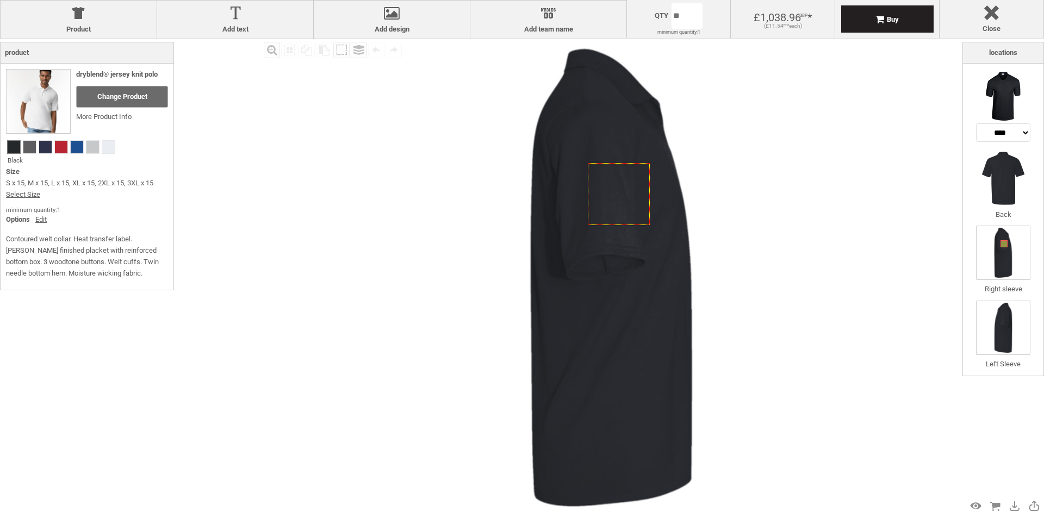
click at [1005, 308] on img at bounding box center [1003, 328] width 54 height 54
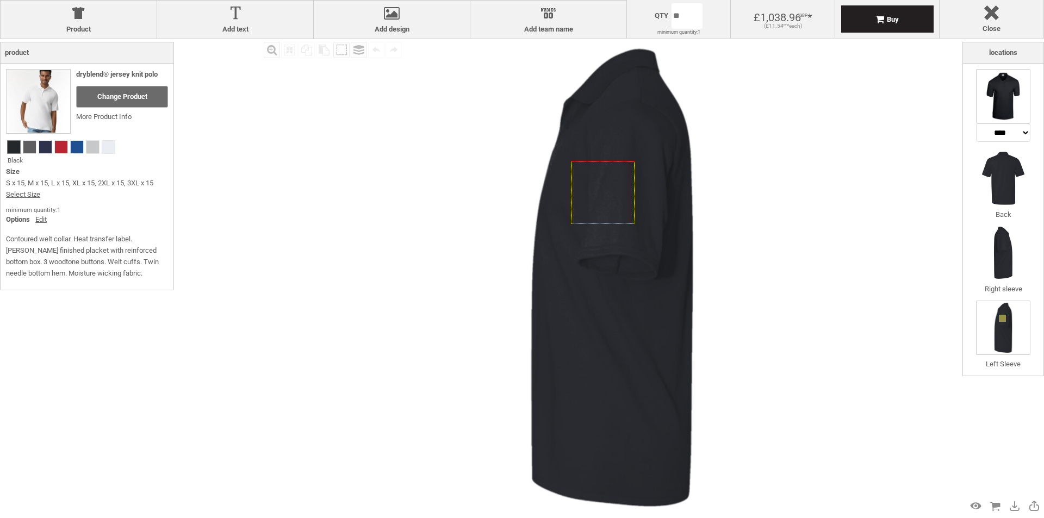
click at [1001, 85] on img at bounding box center [1003, 96] width 54 height 54
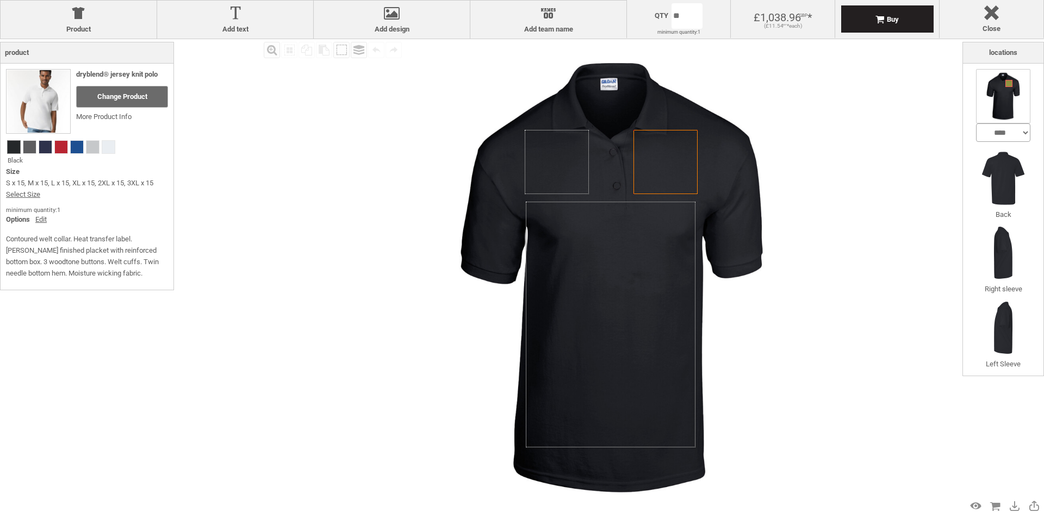
click at [1016, 139] on select "**********" at bounding box center [1003, 132] width 54 height 18
click at [976, 123] on select "**********" at bounding box center [1003, 132] width 54 height 18
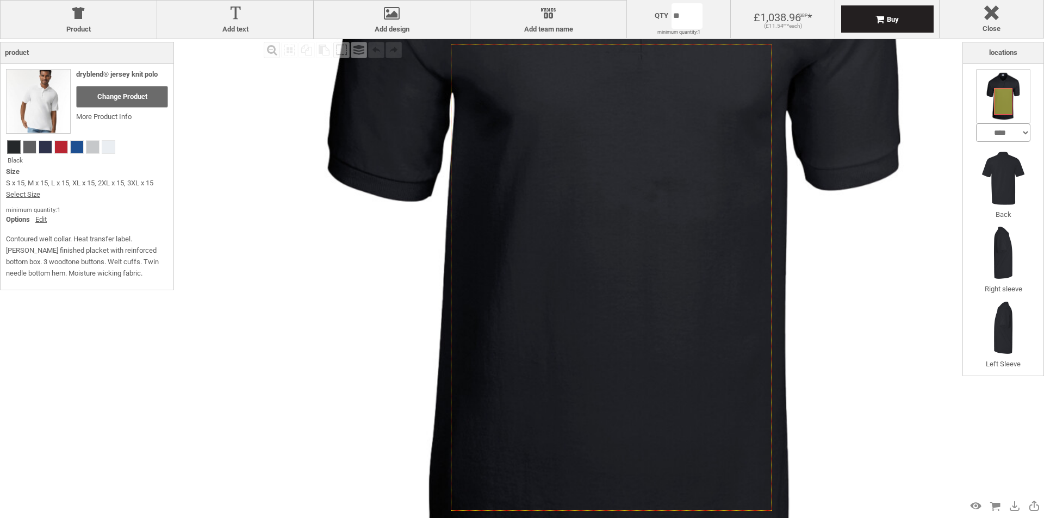
click at [659, 244] on icon "Created with [PERSON_NAME] 2.1.2" at bounding box center [611, 278] width 321 height 467
click at [687, 226] on icon "Created with [PERSON_NAME] 2.1.2" at bounding box center [611, 278] width 321 height 467
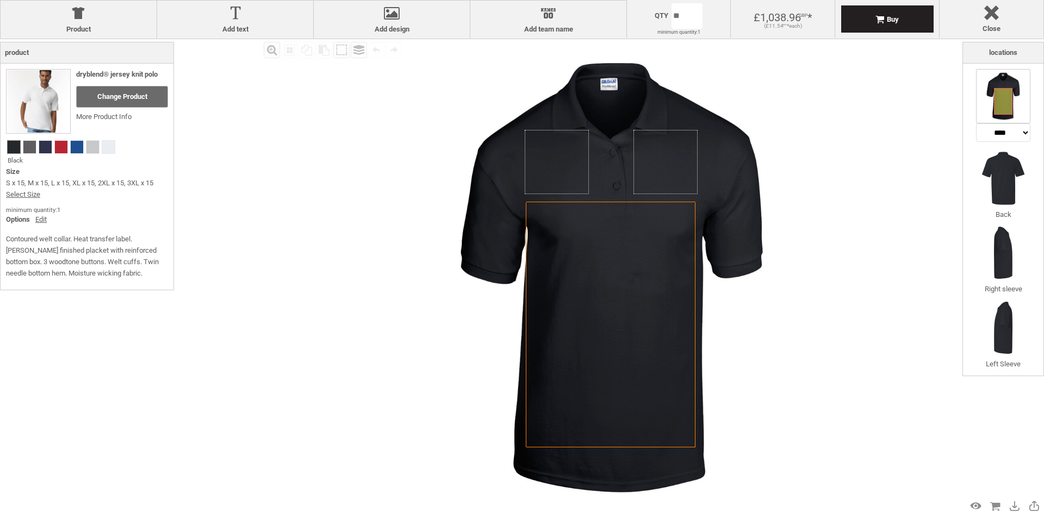
drag, startPoint x: 839, startPoint y: 225, endPoint x: 842, endPoint y: 219, distance: 6.3
click at [840, 223] on img at bounding box center [612, 278] width 478 height 478
click at [682, 168] on icon "Created with [PERSON_NAME] 2.1.2" at bounding box center [666, 162] width 65 height 65
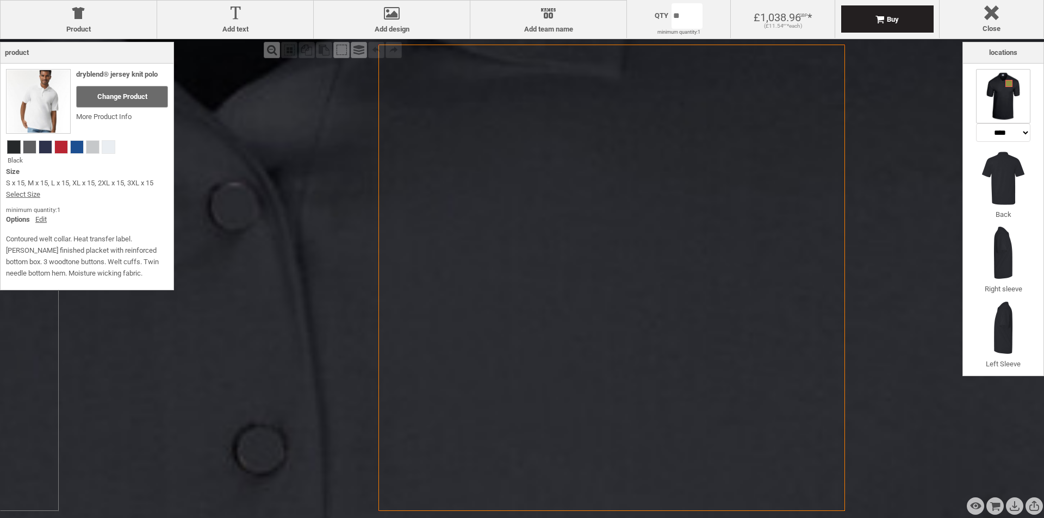
click at [682, 168] on icon "Created with [PERSON_NAME] 2.1.2" at bounding box center [612, 278] width 467 height 467
drag, startPoint x: 680, startPoint y: 171, endPoint x: 678, endPoint y: 178, distance: 7.8
click at [679, 174] on icon "Created with [PERSON_NAME] 2.1.2" at bounding box center [612, 278] width 467 height 467
click at [678, 178] on icon "Created with [PERSON_NAME] 2.1.2" at bounding box center [612, 278] width 467 height 467
click at [678, 179] on icon "Created with [PERSON_NAME] 2.1.2" at bounding box center [612, 278] width 467 height 467
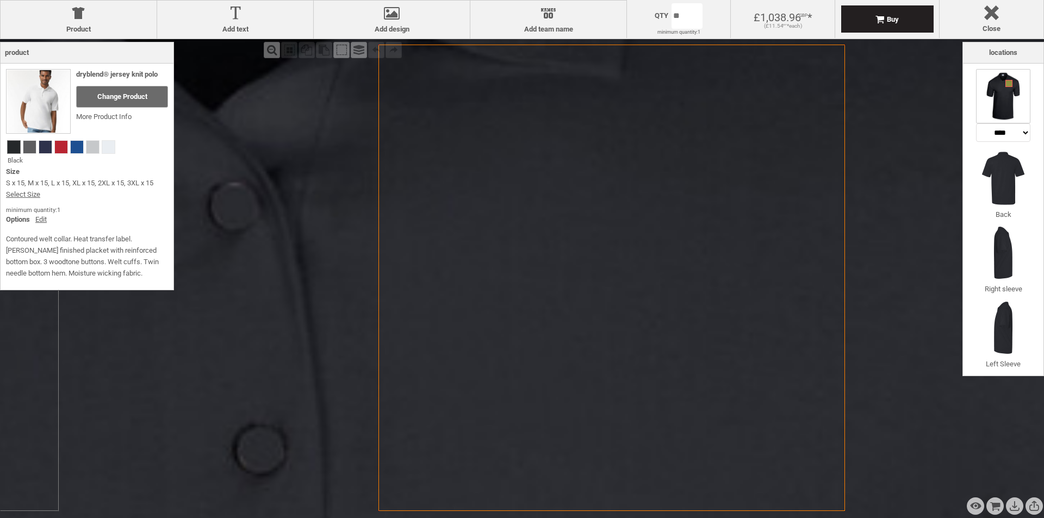
drag, startPoint x: 664, startPoint y: 184, endPoint x: 571, endPoint y: 175, distance: 93.5
click at [646, 191] on icon "Created with [PERSON_NAME] 2.1.2" at bounding box center [612, 278] width 467 height 467
click at [385, 28] on label "Add design" at bounding box center [391, 29] width 145 height 9
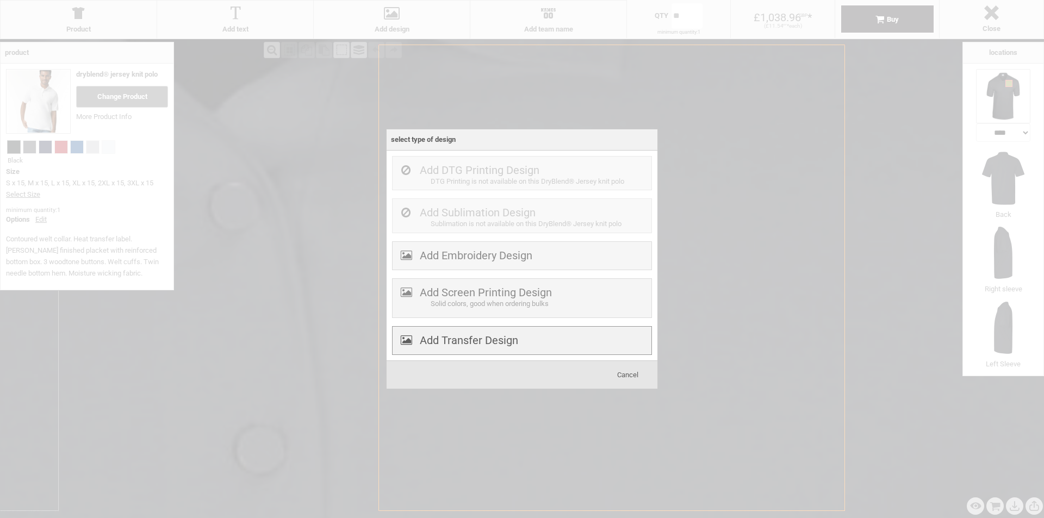
click at [469, 333] on div "Add Transfer Design" at bounding box center [522, 340] width 260 height 29
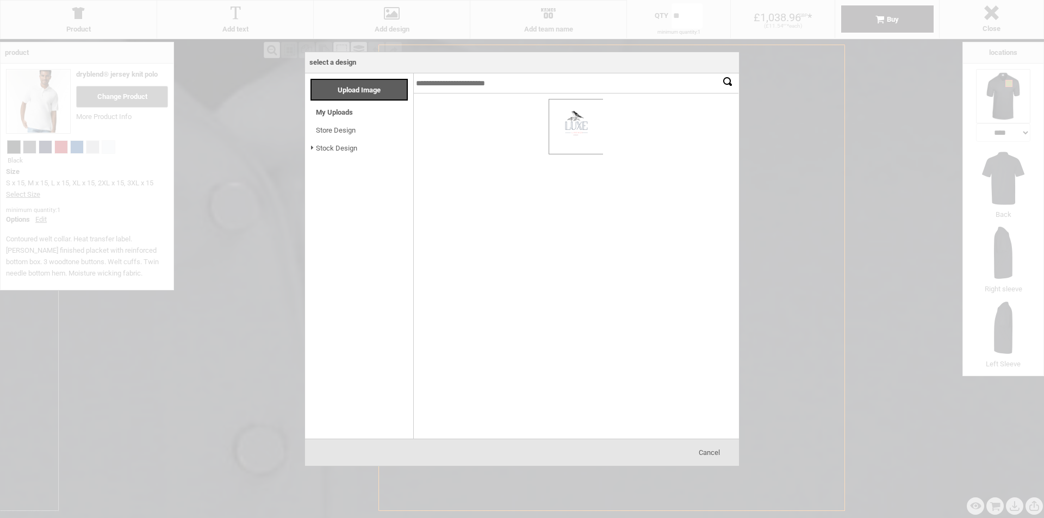
click at [598, 134] on div at bounding box center [575, 127] width 53 height 54
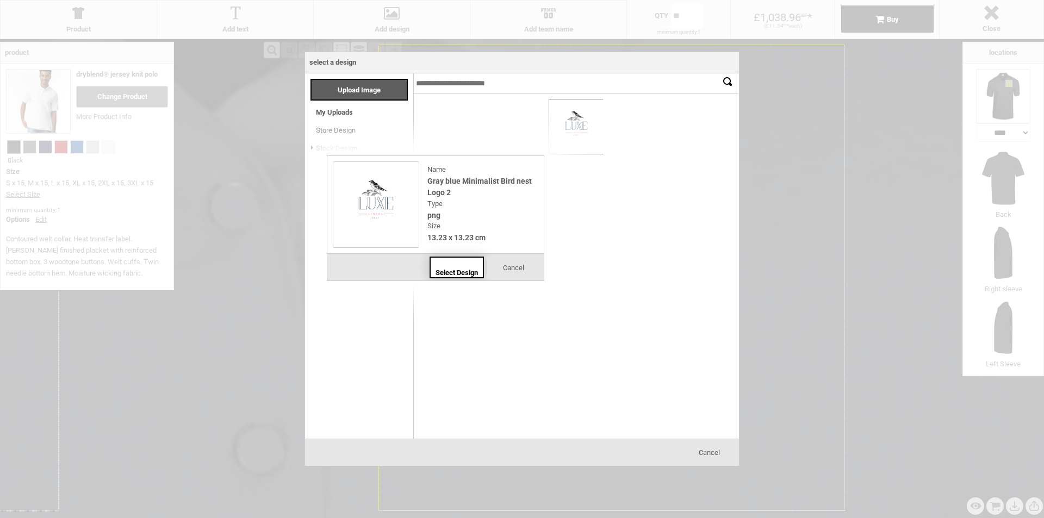
click at [447, 269] on span "Select Design" at bounding box center [457, 273] width 42 height 8
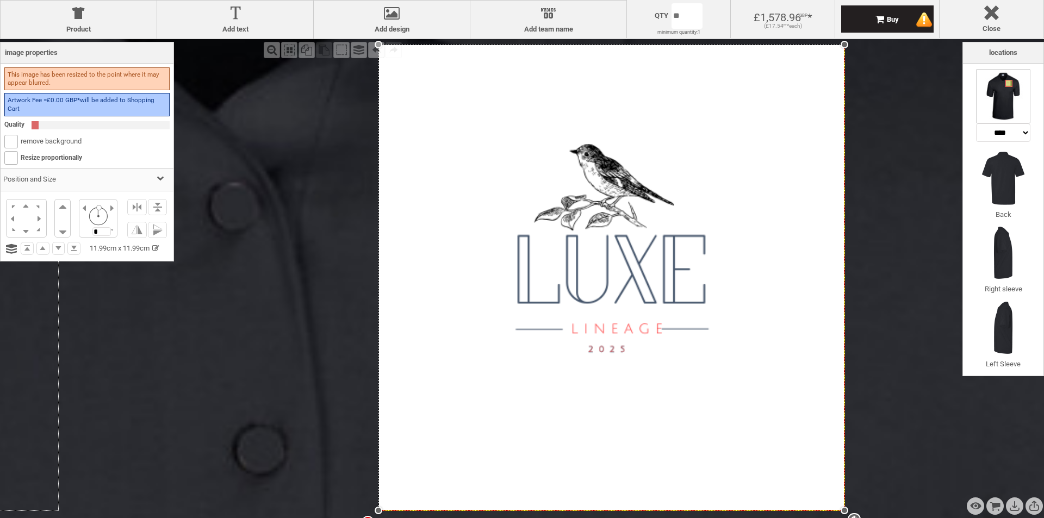
drag, startPoint x: 823, startPoint y: 491, endPoint x: 833, endPoint y: 511, distance: 22.6
click at [833, 511] on div "Created with Raphaël 2.1.2 Created with Raphaël 2.1.2 Created with Raphaël 2.1.…" at bounding box center [612, 278] width 467 height 467
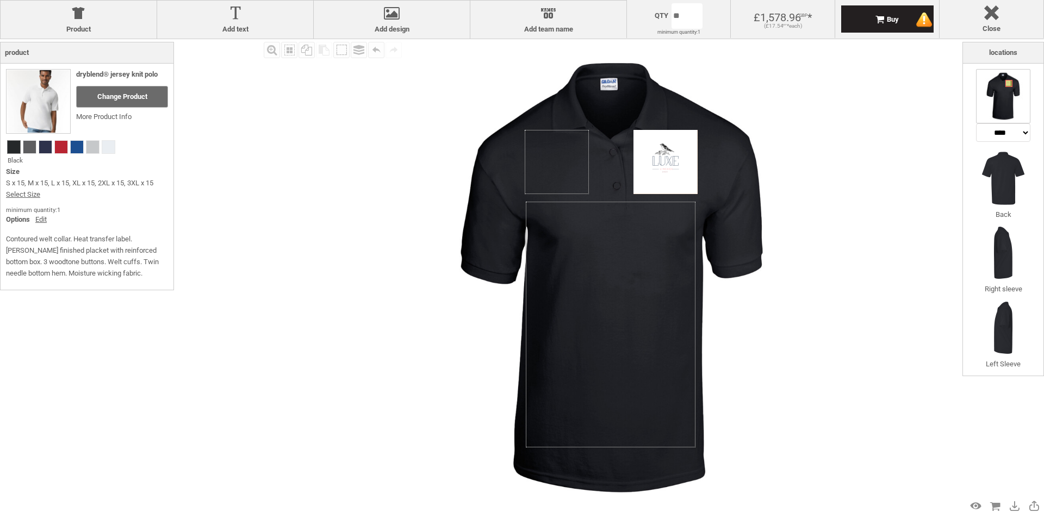
click at [884, 404] on div "Fill Background Zoom in Zoom out Select All Copy All Selected Paste Off On Grou…" at bounding box center [612, 278] width 702 height 478
click at [825, 355] on img at bounding box center [612, 278] width 478 height 478
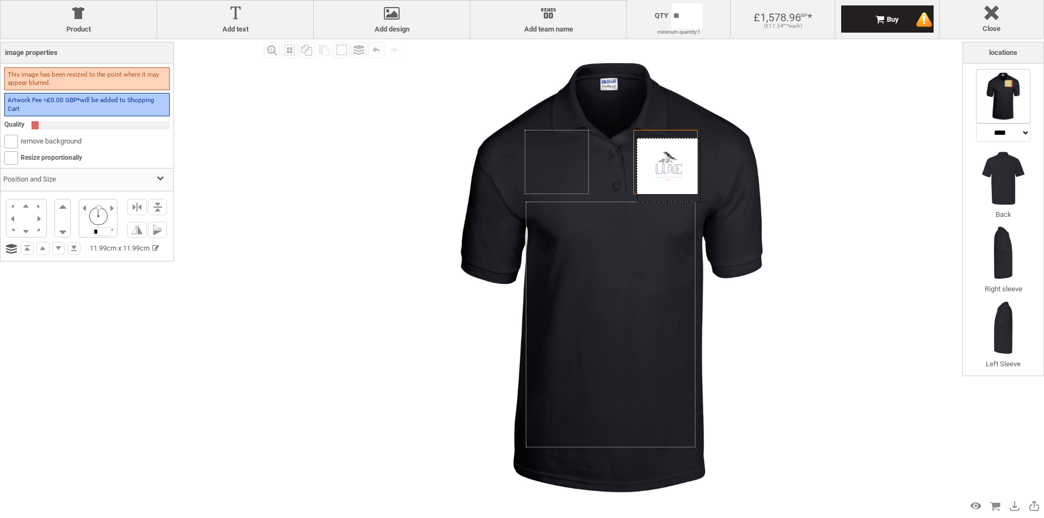
drag, startPoint x: 667, startPoint y: 159, endPoint x: 671, endPoint y: 167, distance: 8.8
click at [671, 167] on div at bounding box center [669, 170] width 64 height 64
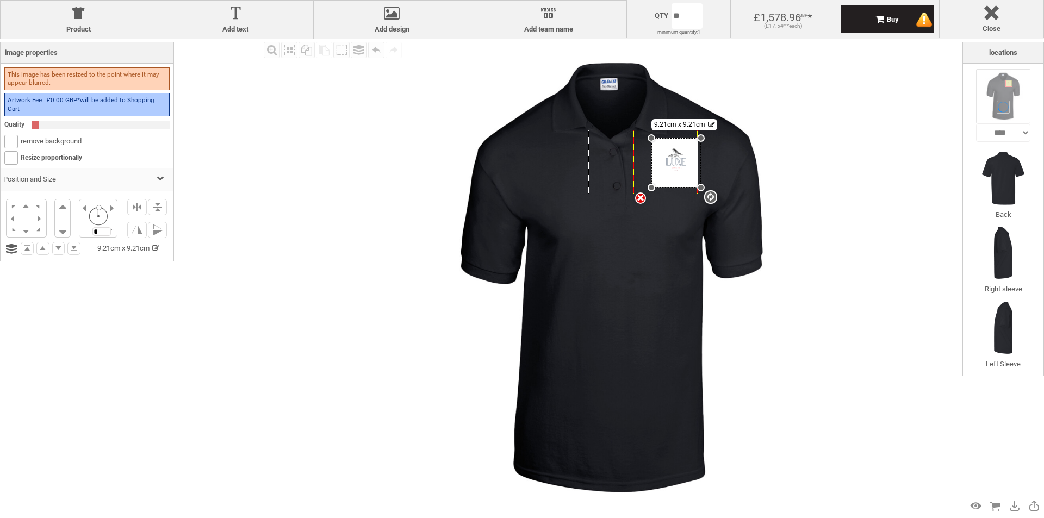
drag, startPoint x: 637, startPoint y: 203, endPoint x: 645, endPoint y: 188, distance: 17.0
click at [645, 188] on div "Created with Raphaël 2.1.2 Created with Raphaël 2.1.2 Created with Raphaël 2.1.…" at bounding box center [666, 162] width 65 height 65
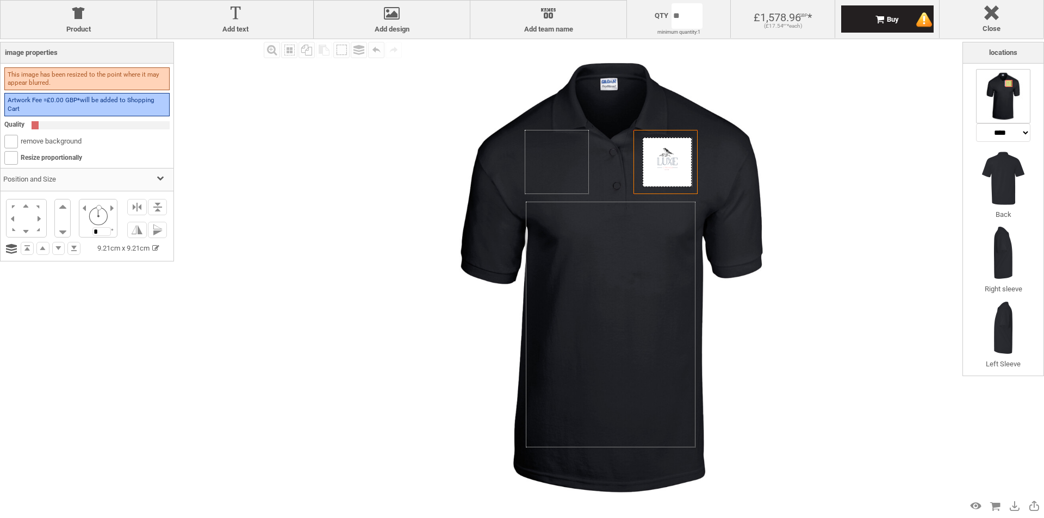
drag, startPoint x: 666, startPoint y: 168, endPoint x: 658, endPoint y: 167, distance: 8.7
click at [658, 167] on div at bounding box center [668, 163] width 50 height 50
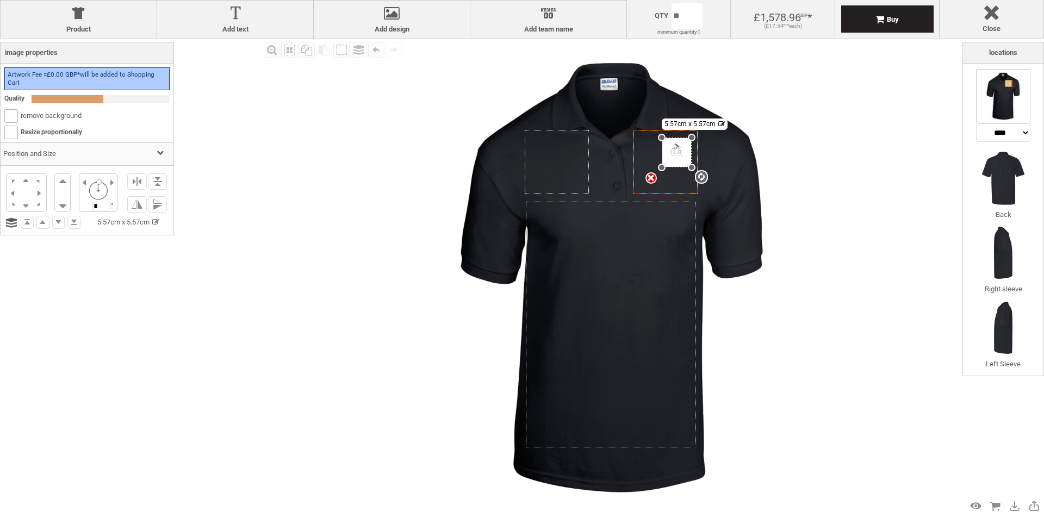
drag, startPoint x: 644, startPoint y: 184, endPoint x: 666, endPoint y: 168, distance: 27.6
click at [666, 168] on div at bounding box center [662, 168] width 8 height 8
drag, startPoint x: 678, startPoint y: 152, endPoint x: 670, endPoint y: 169, distance: 18.0
click at [670, 169] on div at bounding box center [670, 169] width 30 height 30
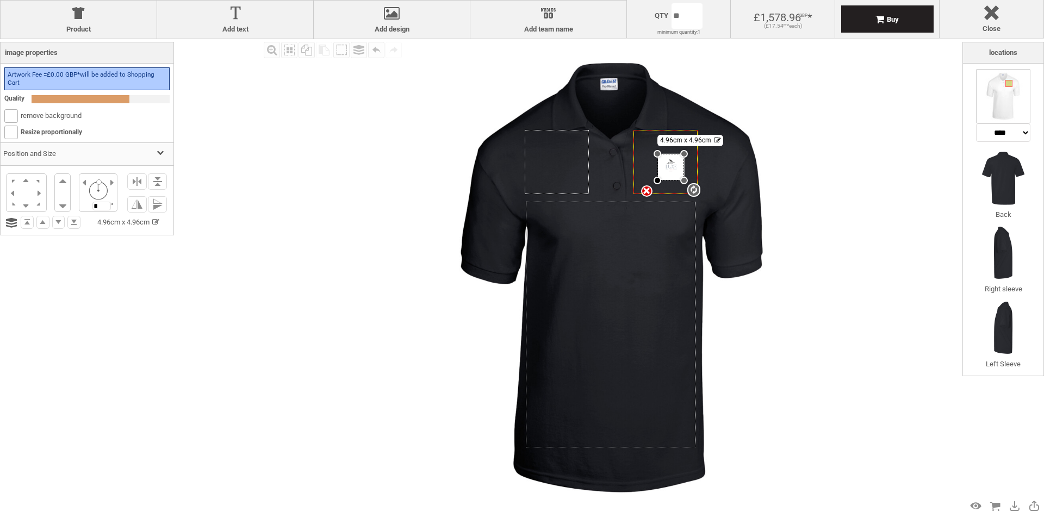
drag, startPoint x: 653, startPoint y: 183, endPoint x: 658, endPoint y: 181, distance: 5.6
click at [658, 181] on div at bounding box center [658, 181] width 8 height 8
drag, startPoint x: 656, startPoint y: 182, endPoint x: 674, endPoint y: 176, distance: 18.8
click at [674, 176] on div "Created with Raphaël 2.1.2 Created with Raphaël 2.1.2 Created with Raphaël 2.1.…" at bounding box center [666, 162] width 65 height 65
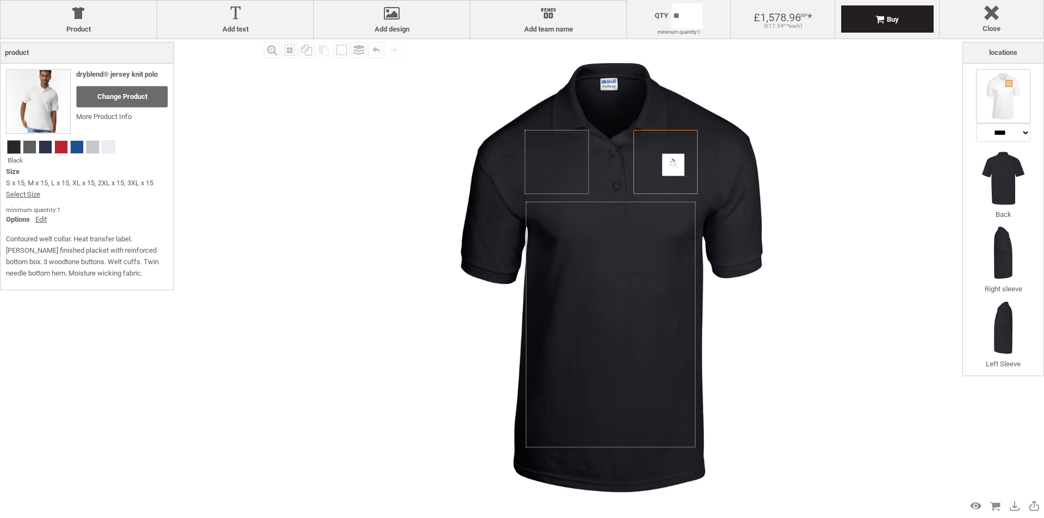
drag, startPoint x: 833, startPoint y: 153, endPoint x: 819, endPoint y: 157, distance: 14.8
click at [832, 153] on img at bounding box center [612, 278] width 478 height 478
click at [686, 170] on div "Created with Raphaël 2.1.2 Created with Raphaël 2.1.2 Created with Raphaël 2.1.2" at bounding box center [666, 162] width 65 height 65
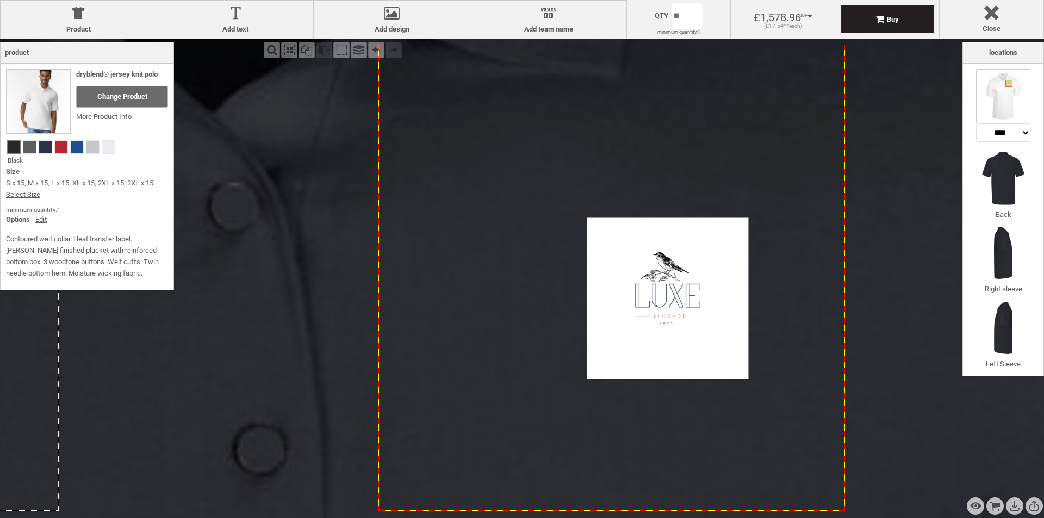
click at [900, 254] on div "Fill Background Zoom in Zoom out Select All Copy All Selected Paste Off On Grou…" at bounding box center [612, 278] width 702 height 478
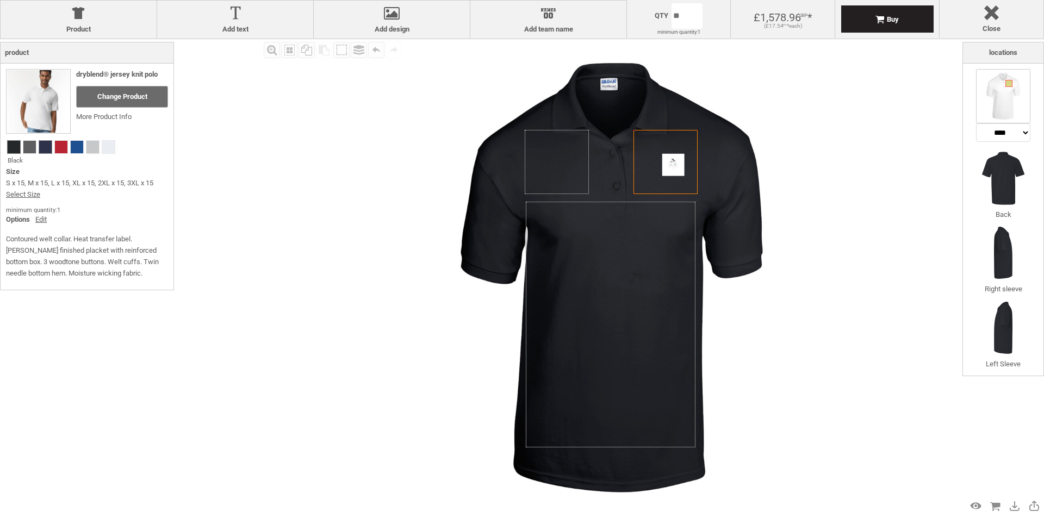
click at [41, 150] on span at bounding box center [45, 147] width 13 height 13
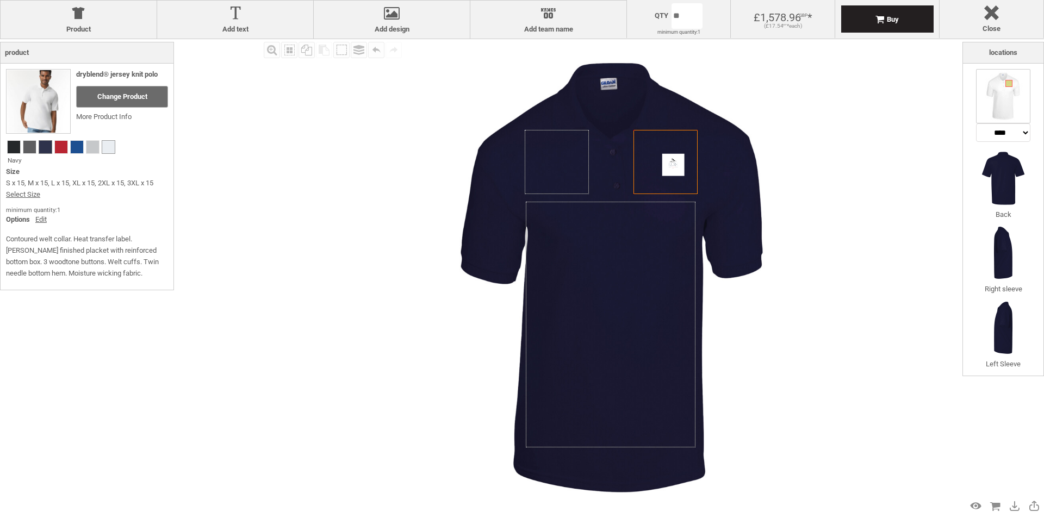
click at [111, 151] on span at bounding box center [108, 147] width 13 height 13
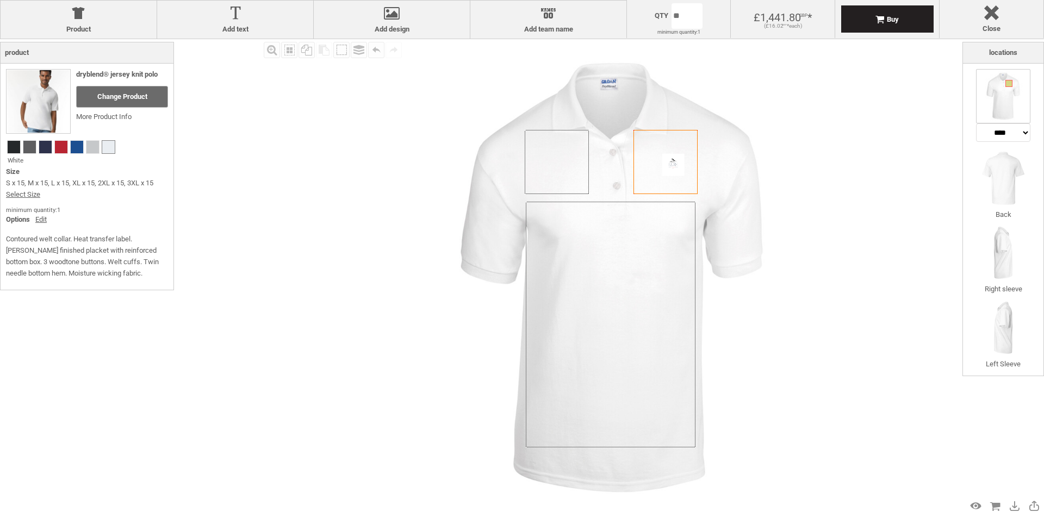
click at [797, 140] on img at bounding box center [612, 278] width 478 height 478
select select "*******"
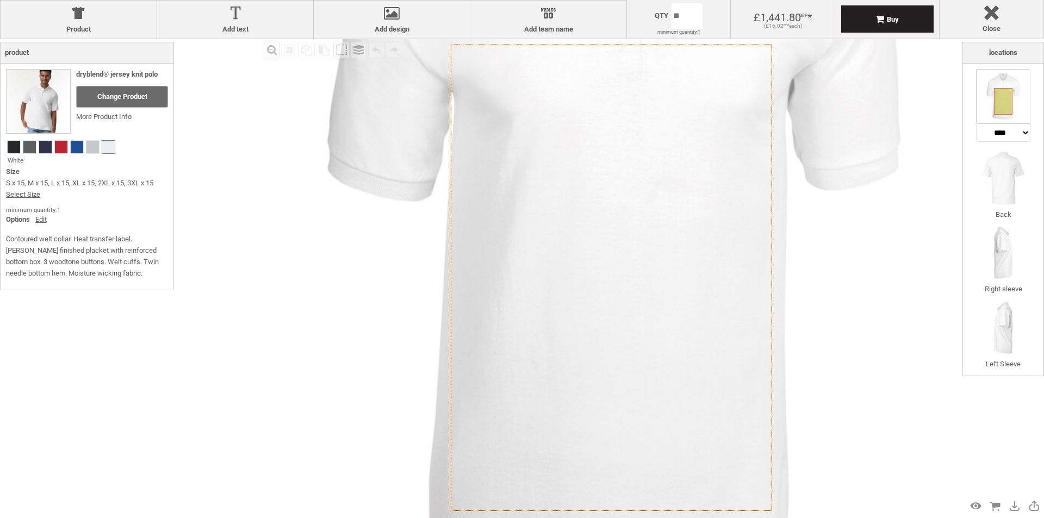
click at [639, 270] on icon "Created with [PERSON_NAME] 2.1.2" at bounding box center [611, 278] width 321 height 467
click at [985, 17] on div at bounding box center [991, 14] width 93 height 19
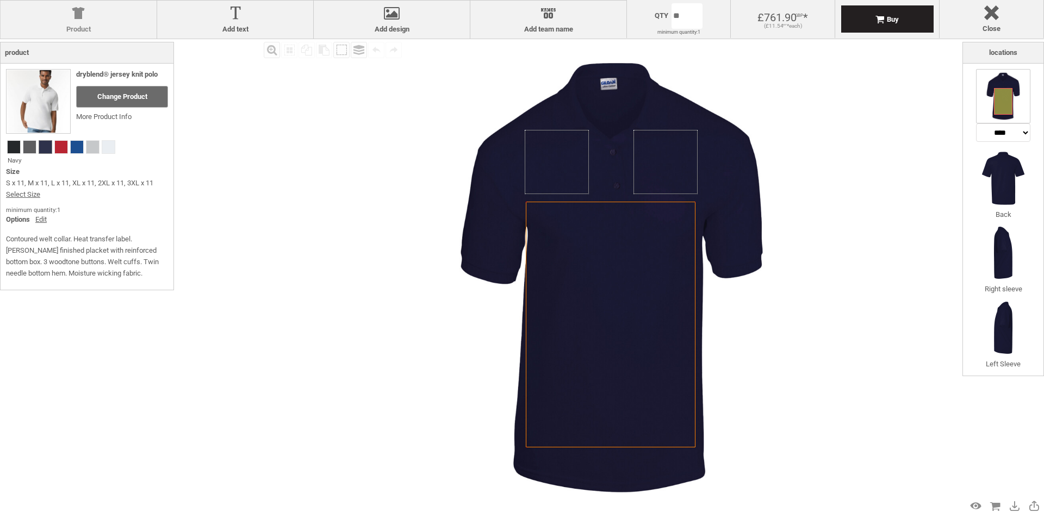
click at [108, 21] on div at bounding box center [78, 15] width 145 height 19
click at [110, 18] on div at bounding box center [78, 15] width 145 height 19
click at [112, 18] on div at bounding box center [78, 15] width 145 height 19
click at [204, 15] on div at bounding box center [235, 15] width 145 height 19
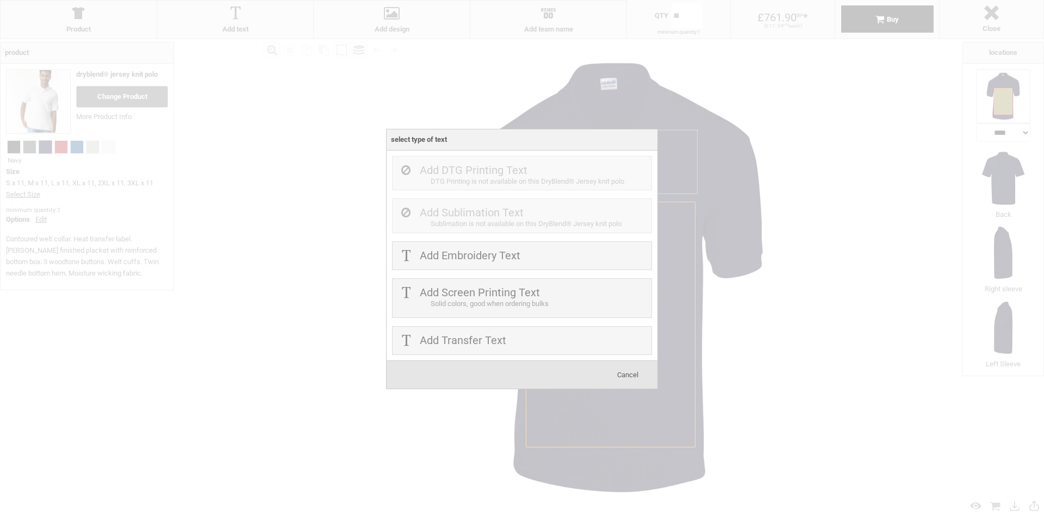
drag, startPoint x: 248, startPoint y: 119, endPoint x: 261, endPoint y: 108, distance: 16.7
